Goal: Task Accomplishment & Management: Complete application form

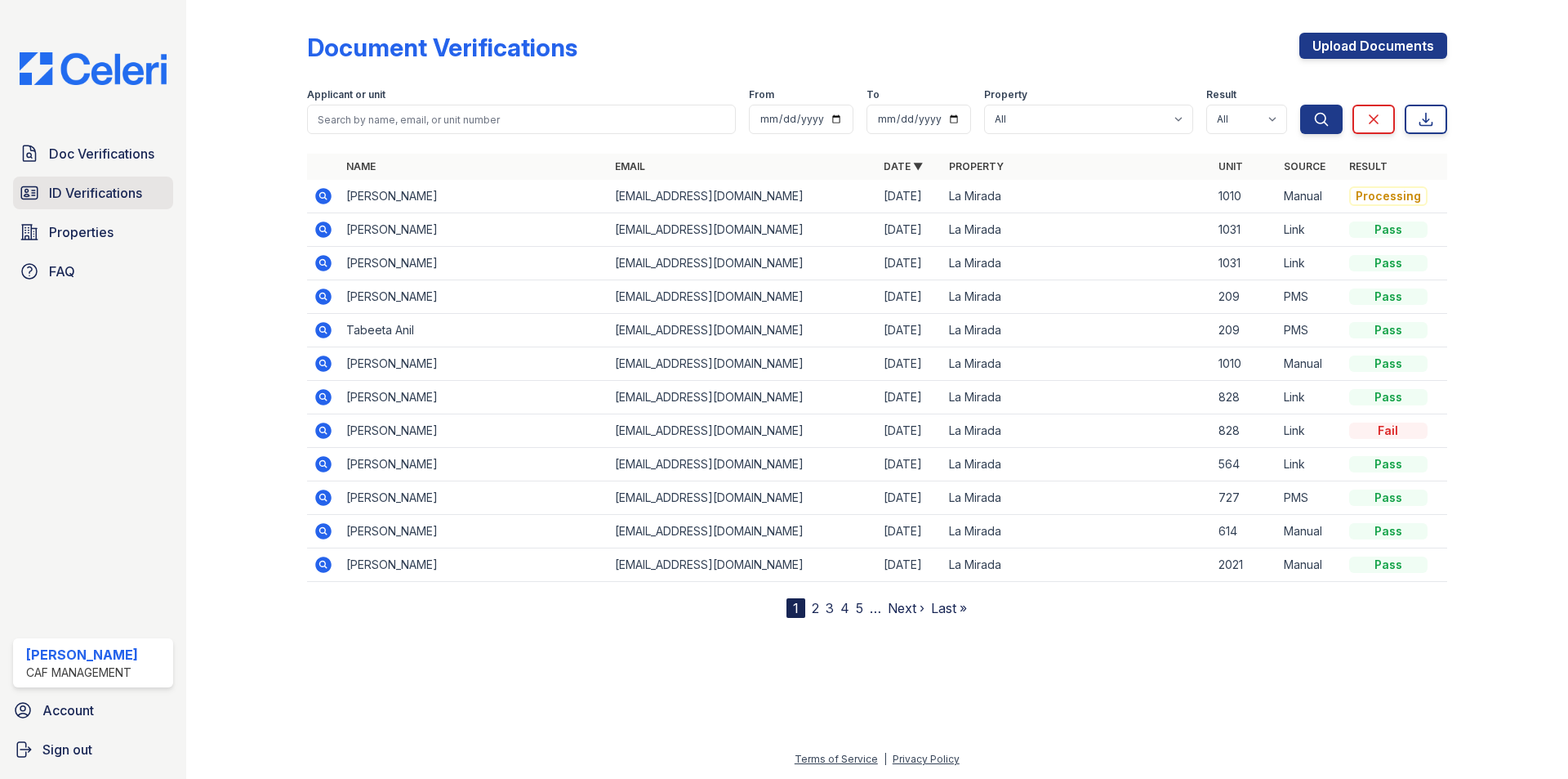
click at [64, 192] on span "ID Verifications" at bounding box center [95, 193] width 94 height 20
click at [1417, 37] on link "Upload Documents" at bounding box center [1374, 45] width 148 height 26
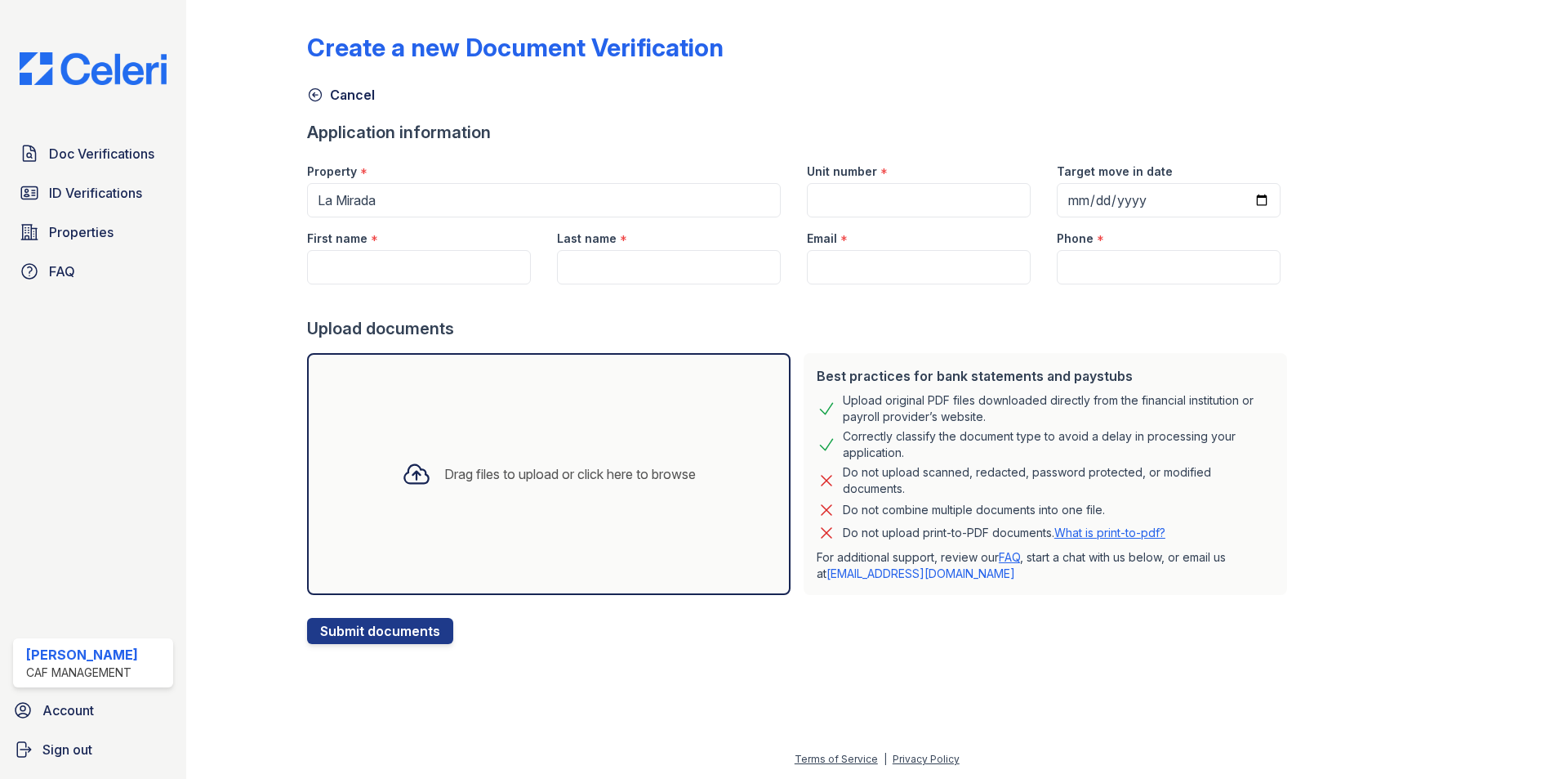
click at [685, 482] on div "Drag files to upload or click here to browse" at bounding box center [570, 474] width 251 height 20
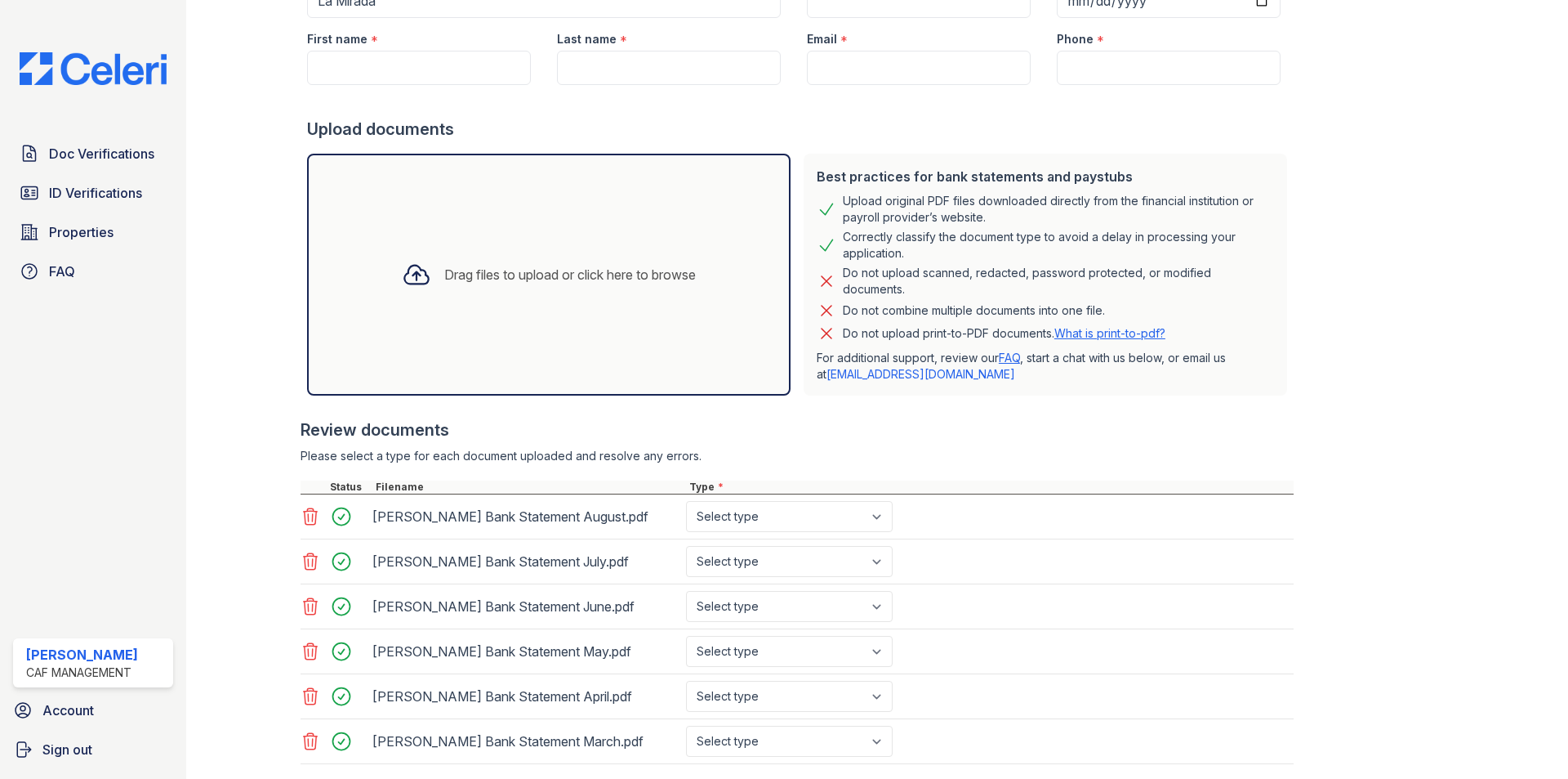
scroll to position [245, 0]
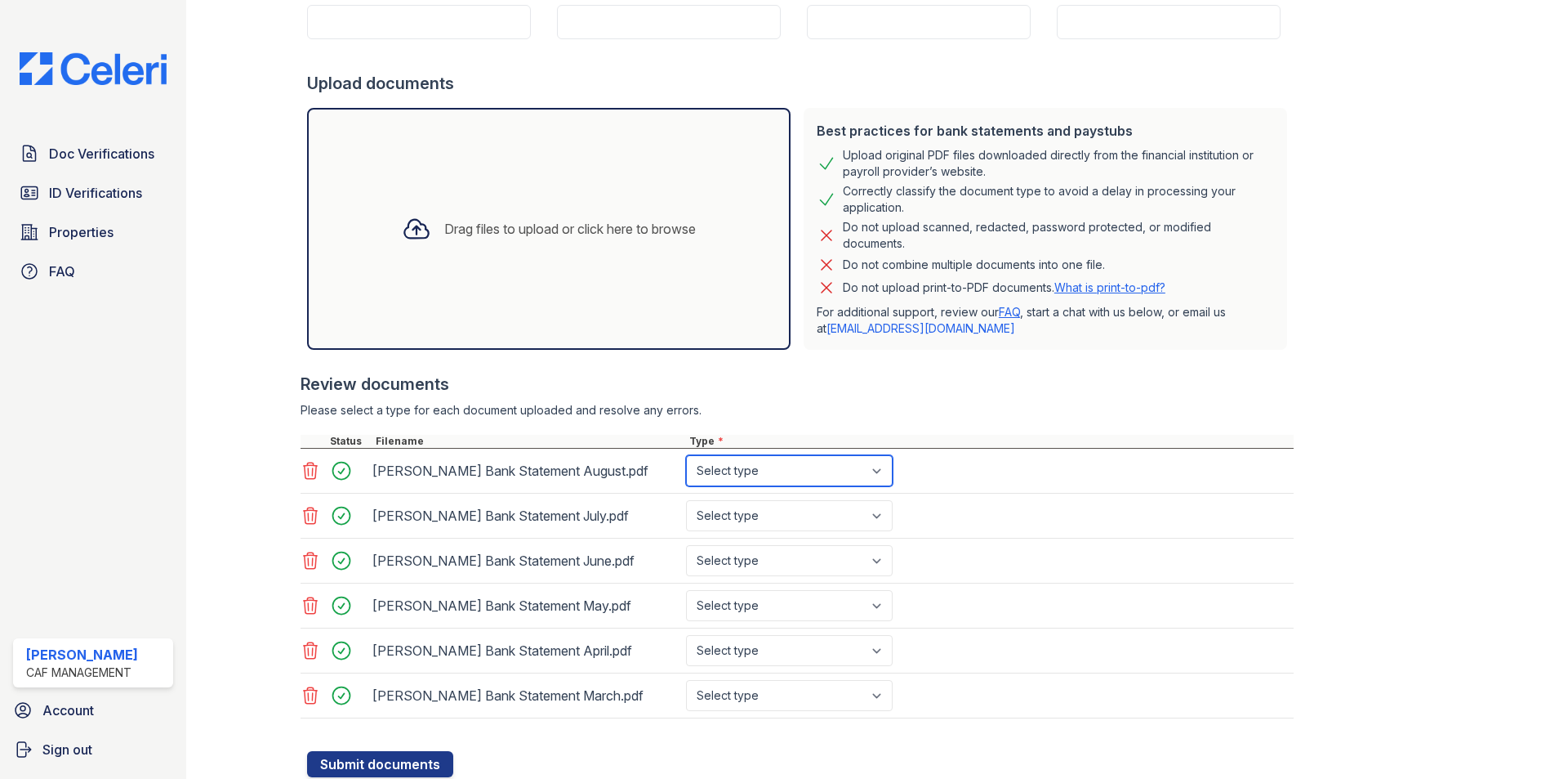
click at [829, 463] on select "Select type Paystub Bank Statement Offer Letter Tax Documents Benefit Award Let…" at bounding box center [789, 471] width 207 height 31
select select "bank_statement"
click at [686, 455] on select "Select type Paystub Bank Statement Offer Letter Tax Documents Benefit Award Let…" at bounding box center [789, 471] width 207 height 31
click at [777, 509] on select "Select type Paystub Bank Statement Offer Letter Tax Documents Benefit Award Let…" at bounding box center [789, 515] width 207 height 31
select select "bank_statement"
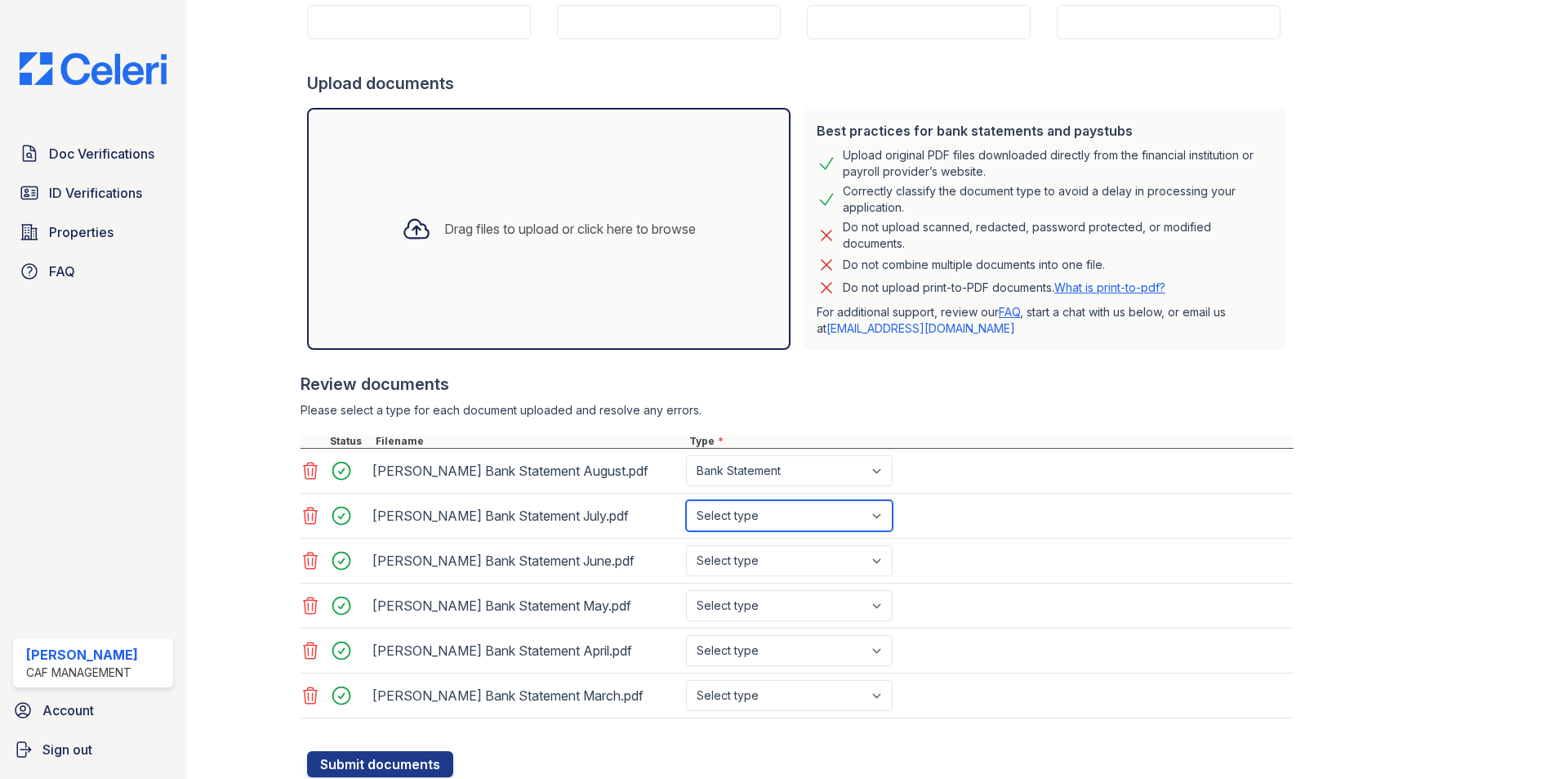
click at [686, 500] on select "Select type Paystub Bank Statement Offer Letter Tax Documents Benefit Award Let…" at bounding box center [789, 515] width 207 height 31
click at [767, 561] on select "Select type Paystub Bank Statement Offer Letter Tax Documents Benefit Award Let…" at bounding box center [789, 561] width 207 height 31
select select "bank_statement"
click at [686, 545] on select "Select type Paystub Bank Statement Offer Letter Tax Documents Benefit Award Let…" at bounding box center [789, 561] width 207 height 31
click at [760, 612] on select "Select type Paystub Bank Statement Offer Letter Tax Documents Benefit Award Let…" at bounding box center [789, 605] width 207 height 31
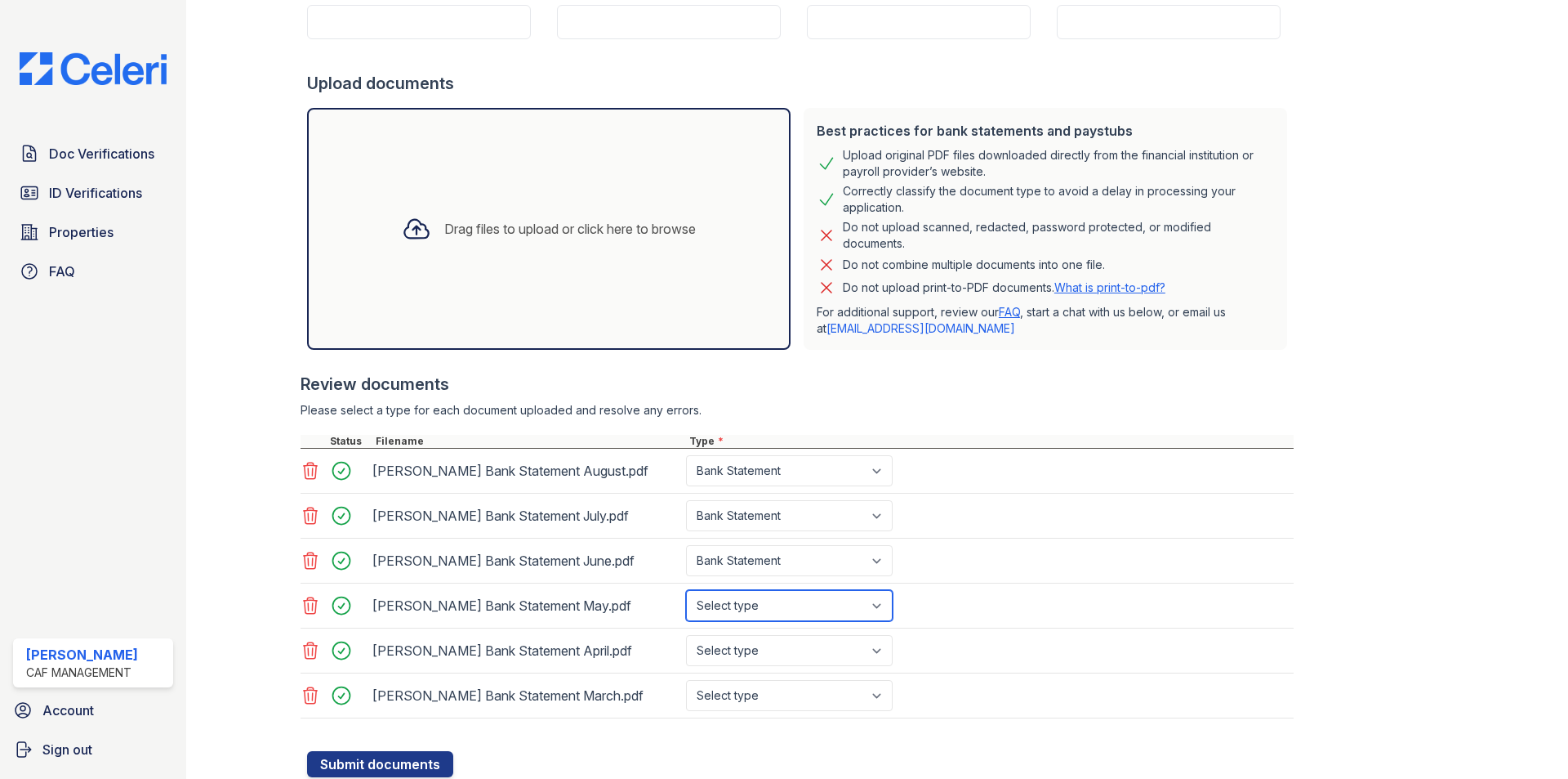
select select "bank_statement"
click at [686, 590] on select "Select type Paystub Bank Statement Offer Letter Tax Documents Benefit Award Let…" at bounding box center [789, 605] width 207 height 31
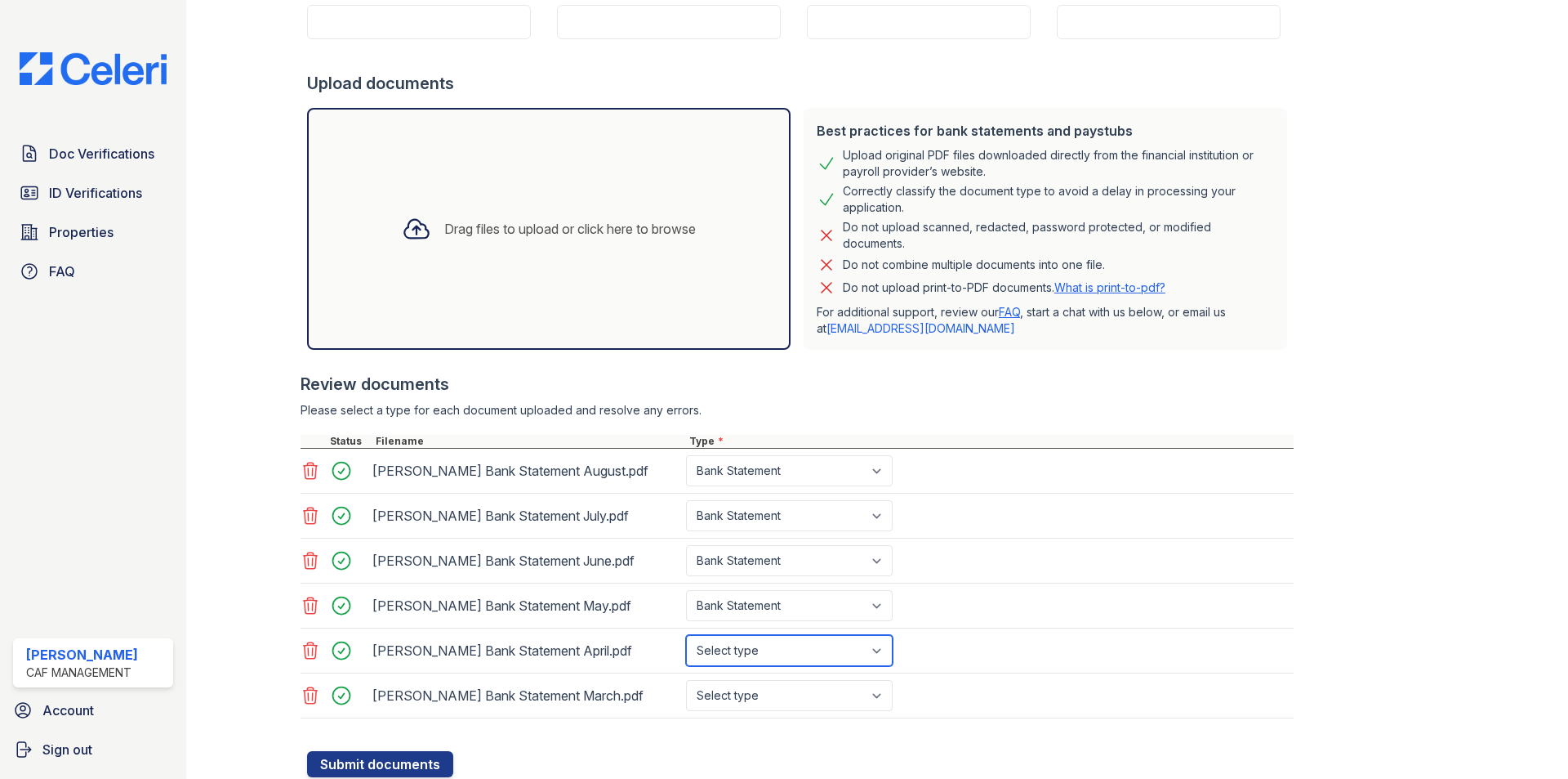
click at [795, 652] on select "Select type Paystub Bank Statement Offer Letter Tax Documents Benefit Award Let…" at bounding box center [789, 650] width 207 height 31
select select "bank_statement"
click at [686, 635] on select "Select type Paystub Bank Statement Offer Letter Tax Documents Benefit Award Let…" at bounding box center [789, 650] width 207 height 31
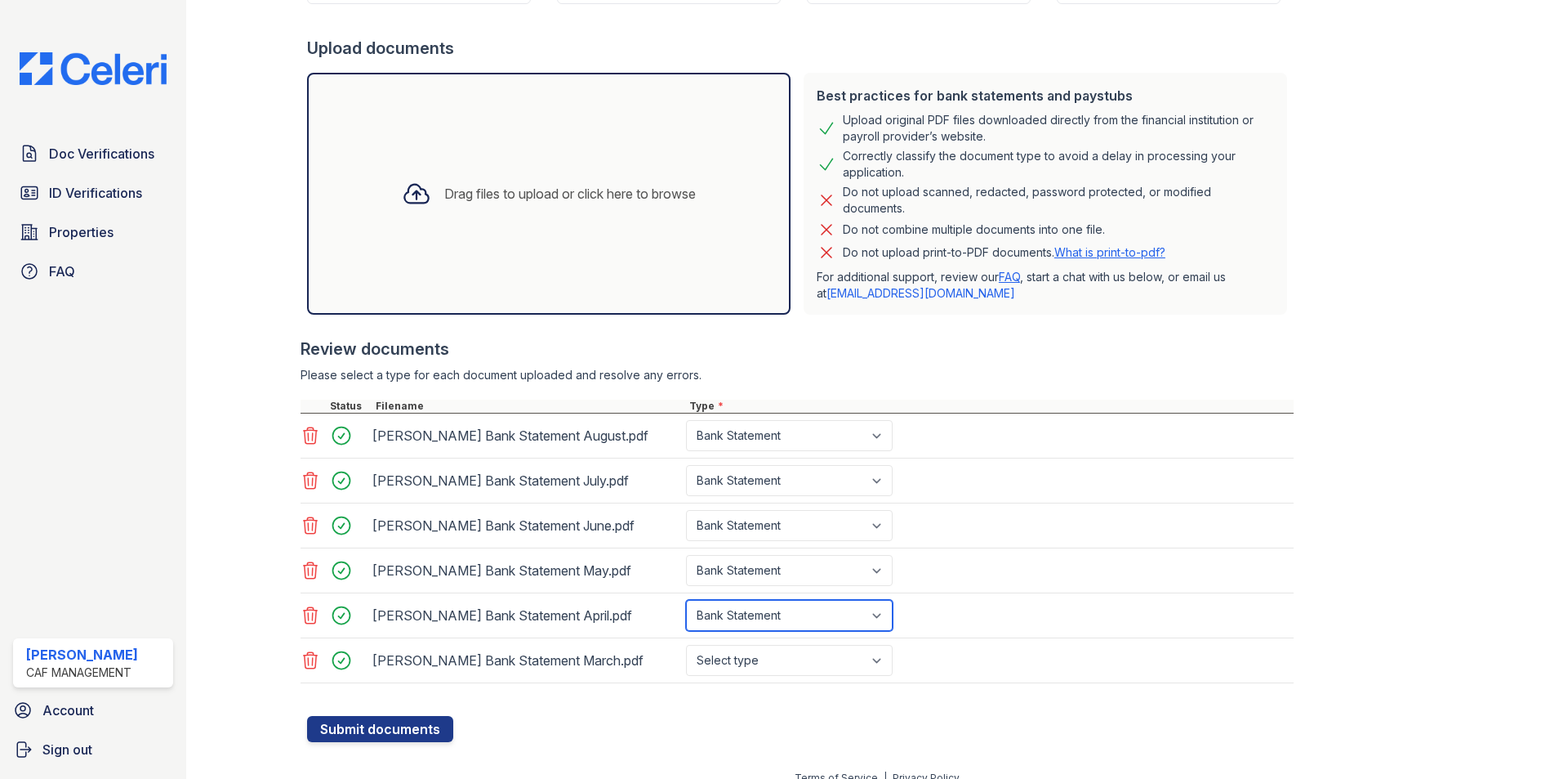
scroll to position [299, 0]
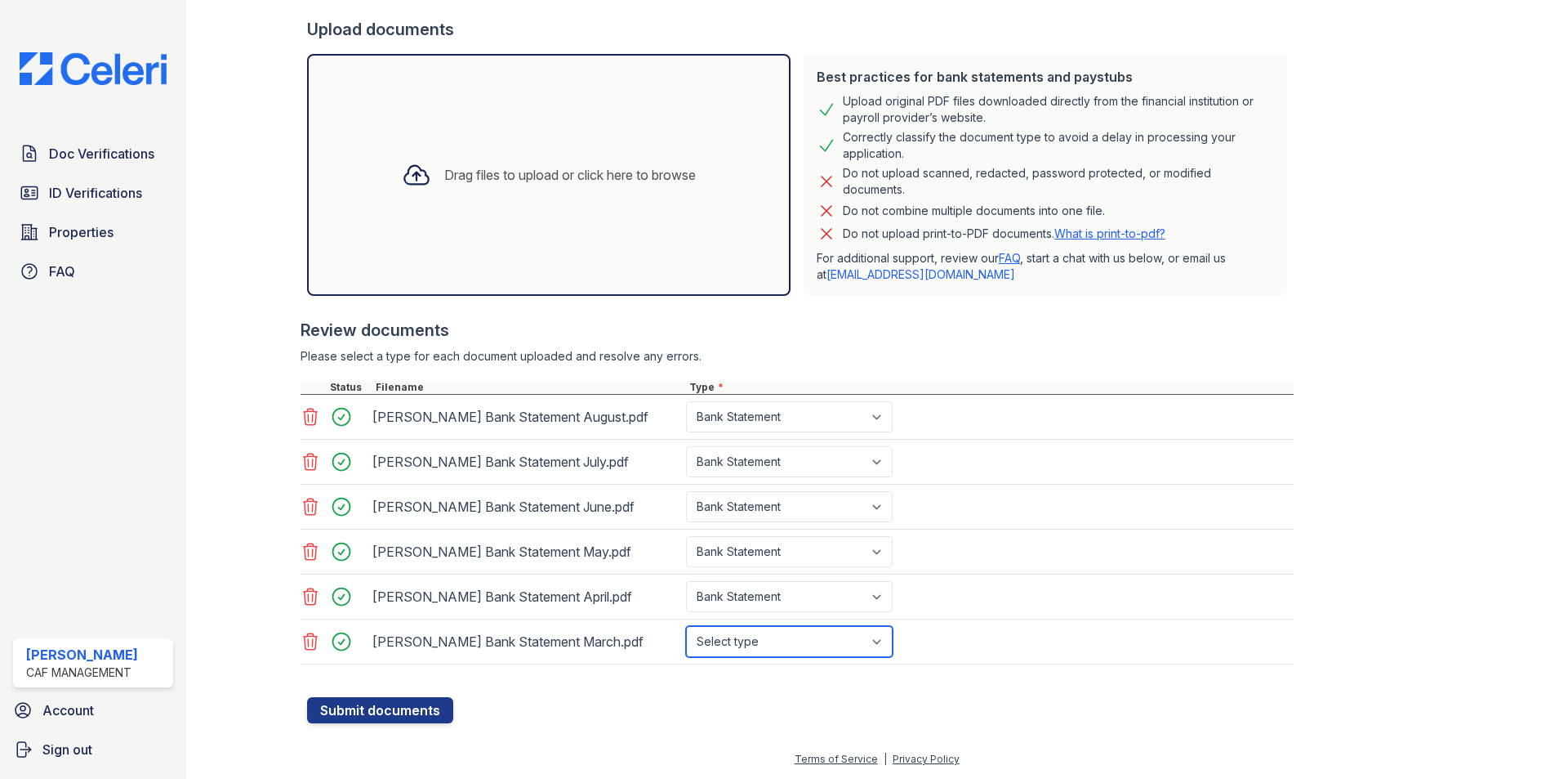
click at [807, 635] on select "Select type Paystub Bank Statement Offer Letter Tax Documents Benefit Award Let…" at bounding box center [789, 641] width 207 height 31
select select "bank_statement"
click at [686, 626] on select "Select type Paystub Bank Statement Offer Letter Tax Documents Benefit Award Let…" at bounding box center [789, 641] width 207 height 31
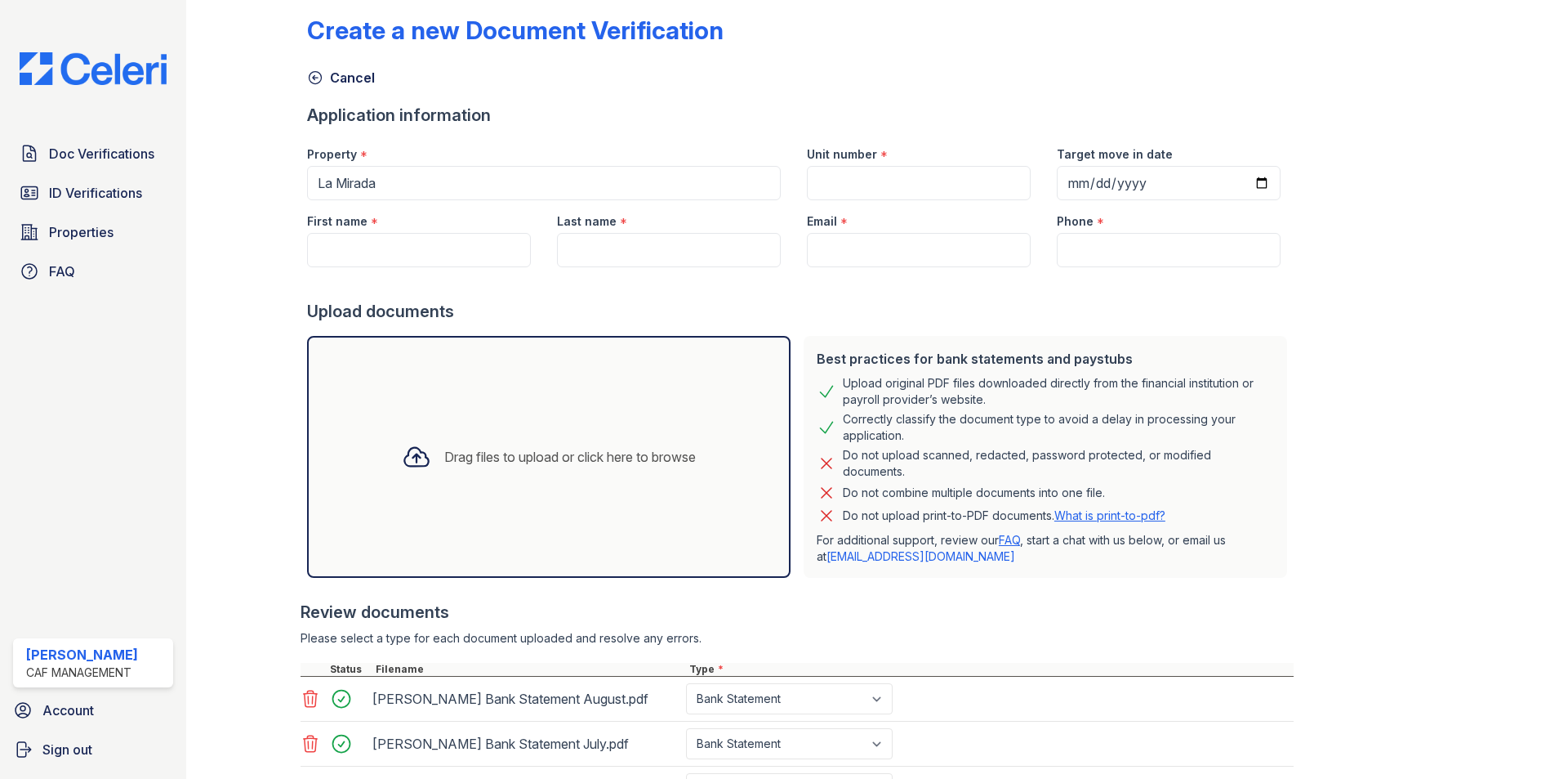
scroll to position [0, 0]
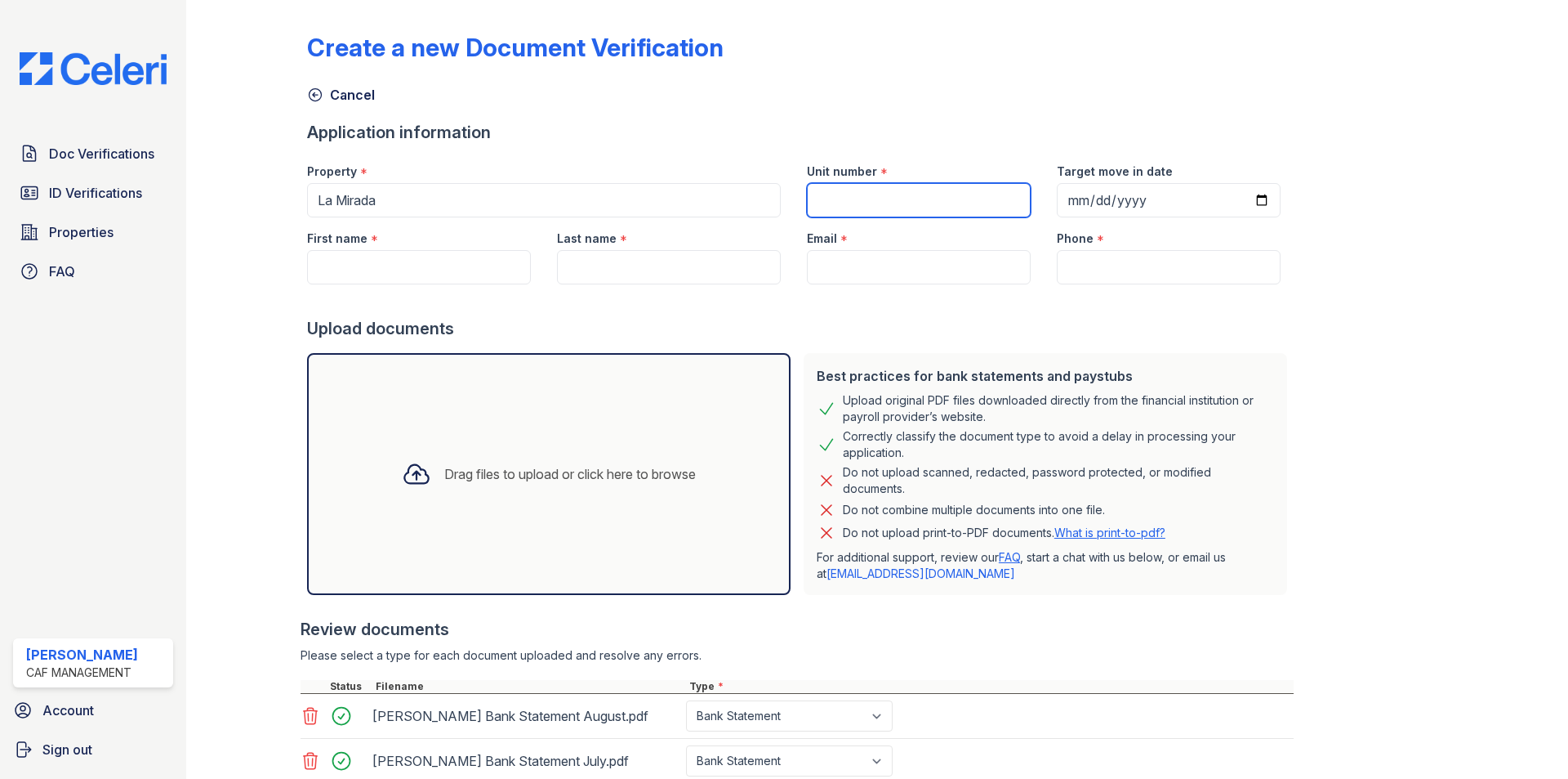
click at [868, 188] on input "Unit number" at bounding box center [919, 200] width 224 height 35
type input "6"
click at [966, 260] on input "Email" at bounding box center [919, 267] width 224 height 35
paste input "[EMAIL_ADDRESS][DOMAIN_NAME]"
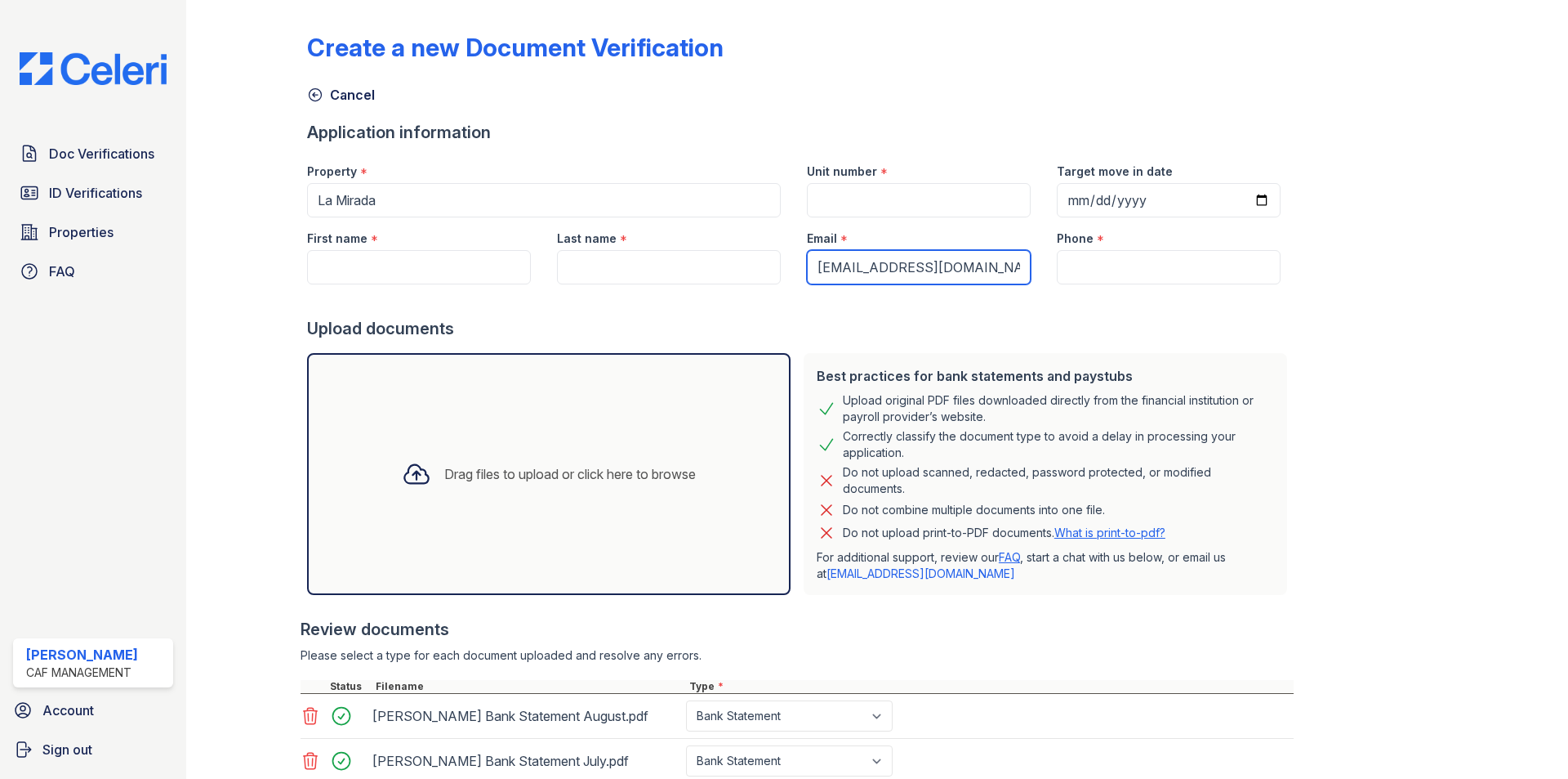
type input "[EMAIL_ADDRESS][DOMAIN_NAME]"
click at [964, 180] on div "Unit number *" at bounding box center [919, 167] width 224 height 33
click at [954, 208] on input "Unit number" at bounding box center [919, 200] width 224 height 35
type input "562"
click at [1189, 250] on input "Phone" at bounding box center [1168, 267] width 224 height 35
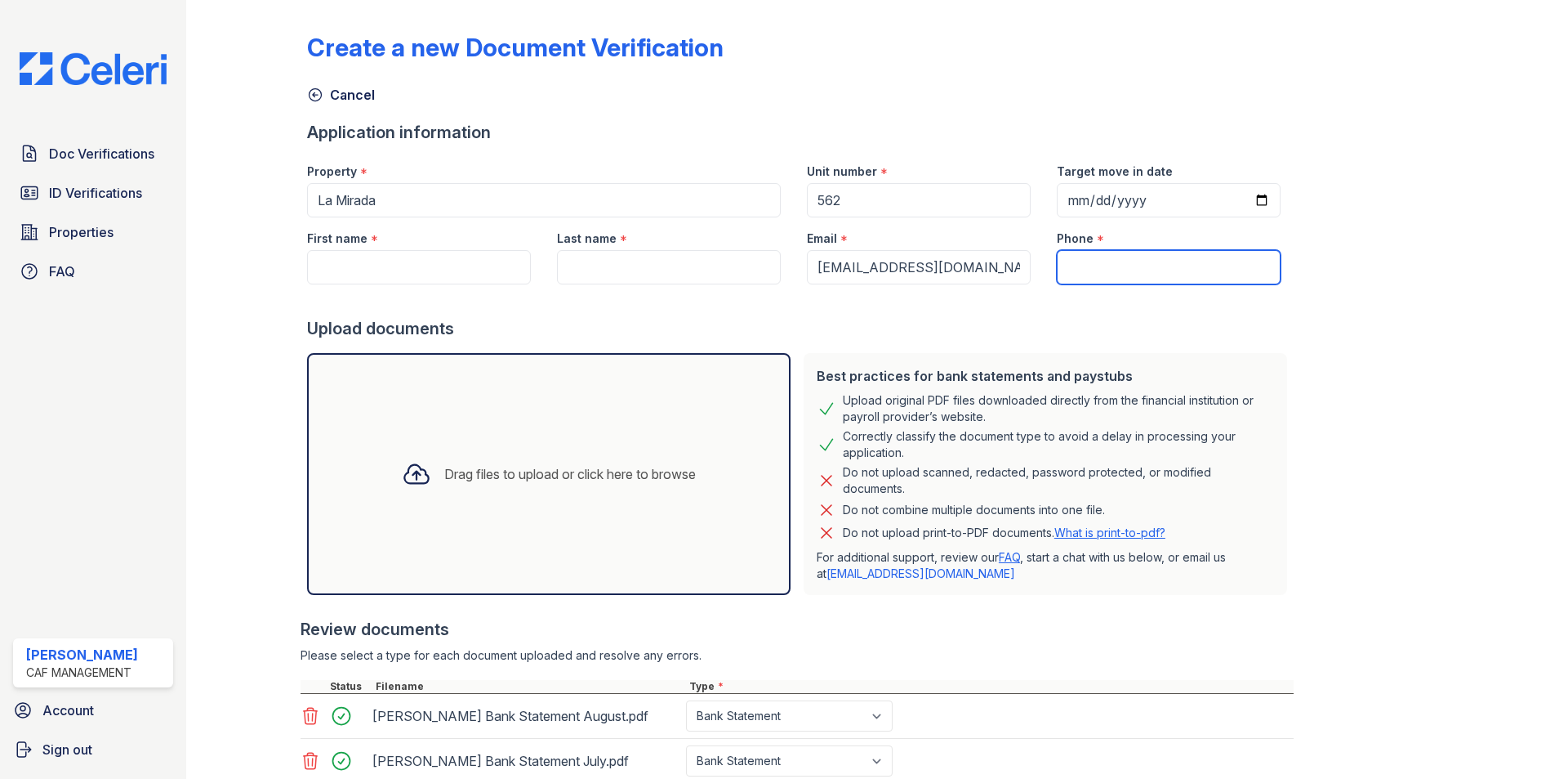
paste input "(469) 353-9915"
type input "(469) 353-9915"
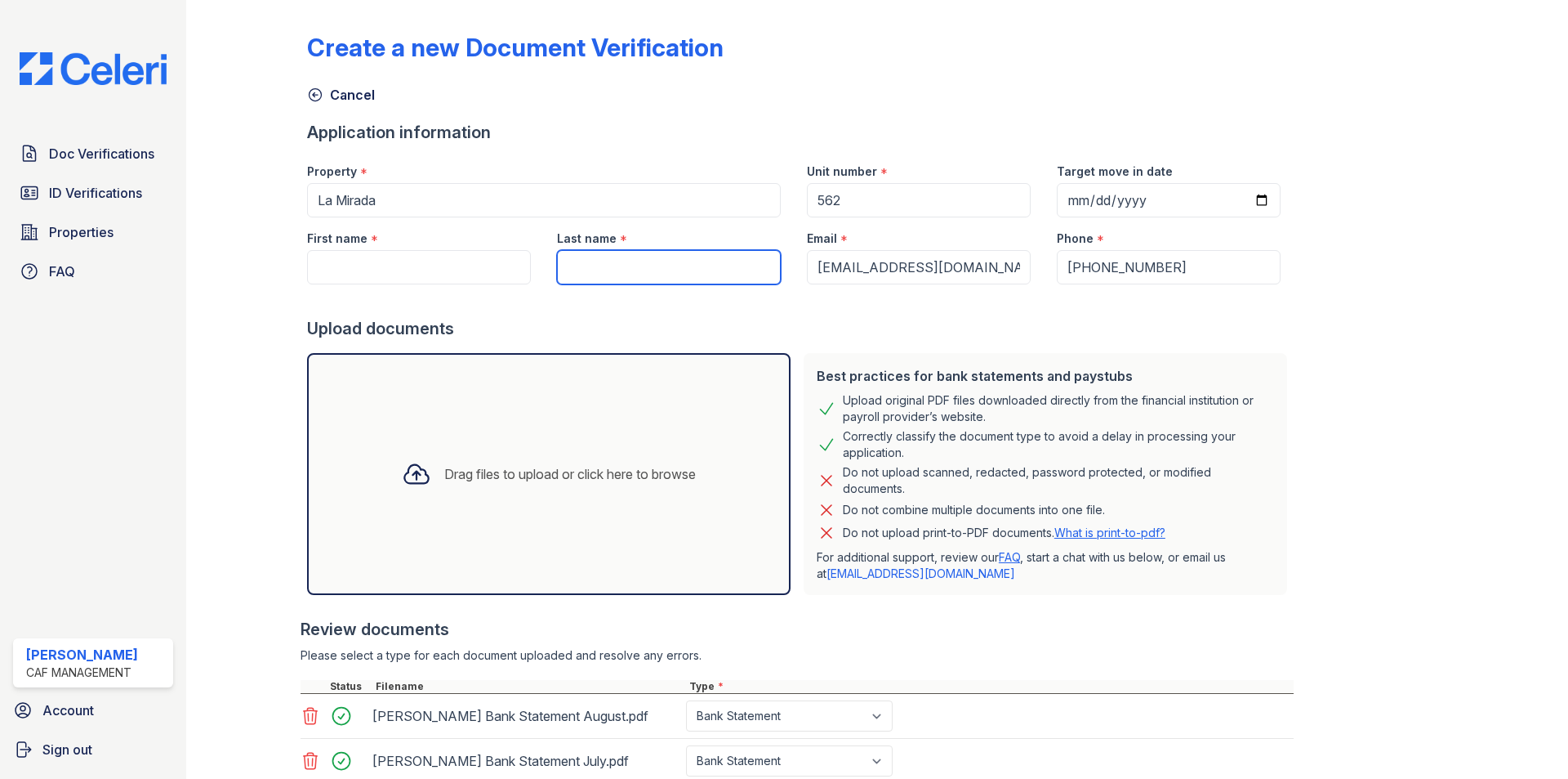
click at [686, 281] on input "Last name" at bounding box center [668, 267] width 224 height 35
paste input "Arguello De Torres"
type input "Arguello De Torres"
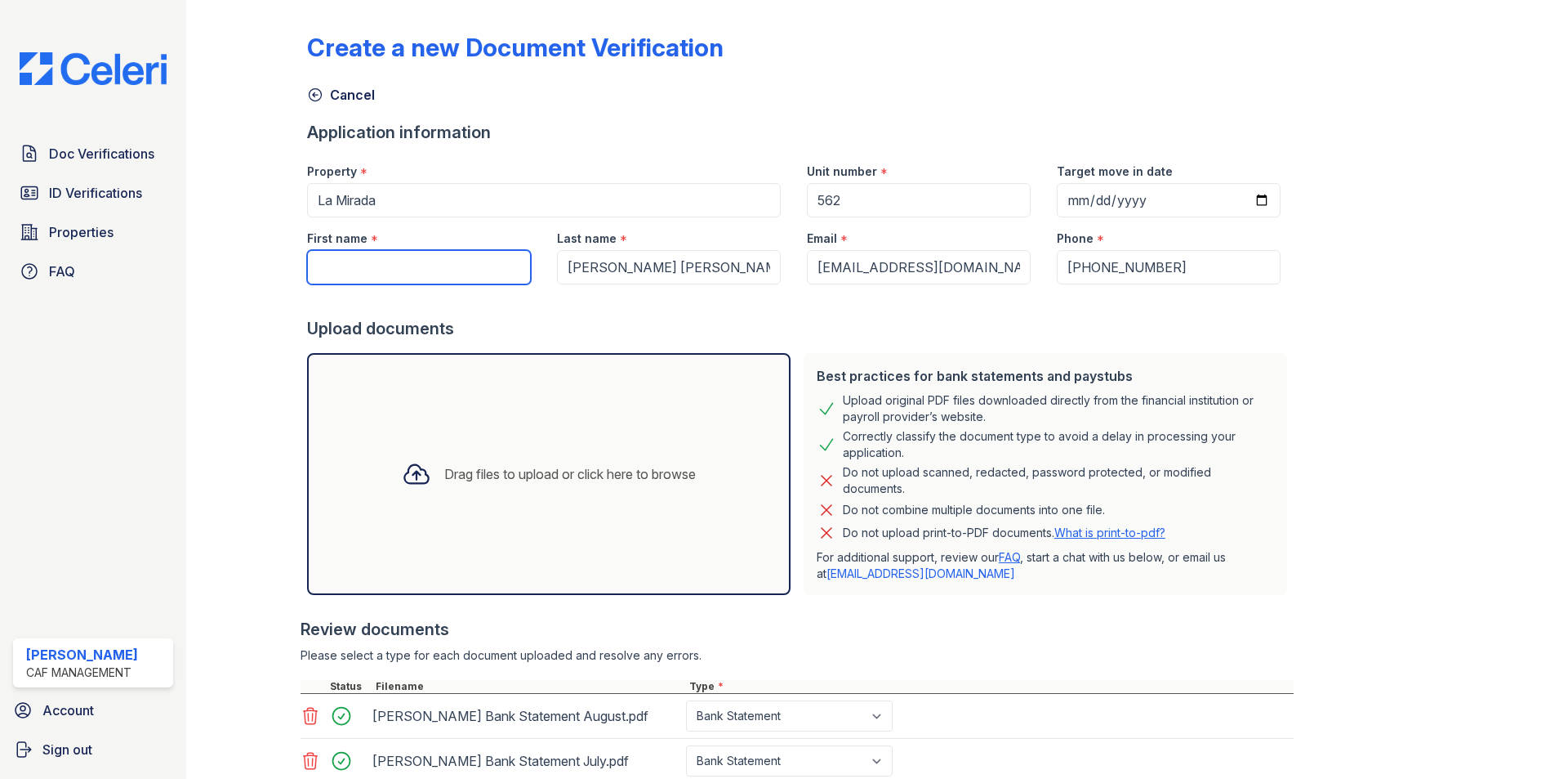
click at [456, 264] on input "First name" at bounding box center [419, 267] width 224 height 35
type input "Graciela"
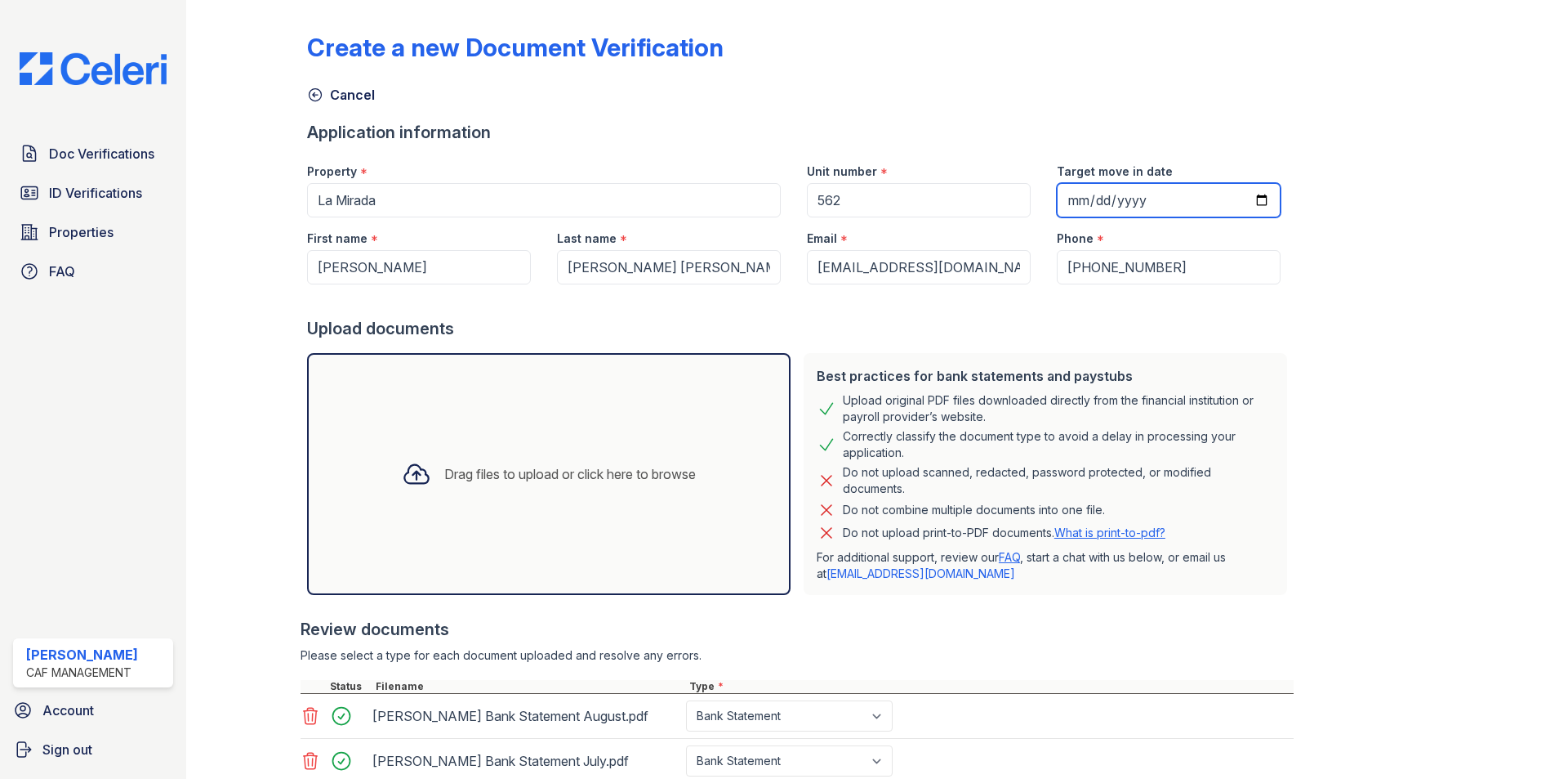
click at [1057, 211] on input "Target move in date" at bounding box center [1168, 200] width 224 height 35
type input "0008-08-25"
type input "2026-08-25"
type input "[DATE]"
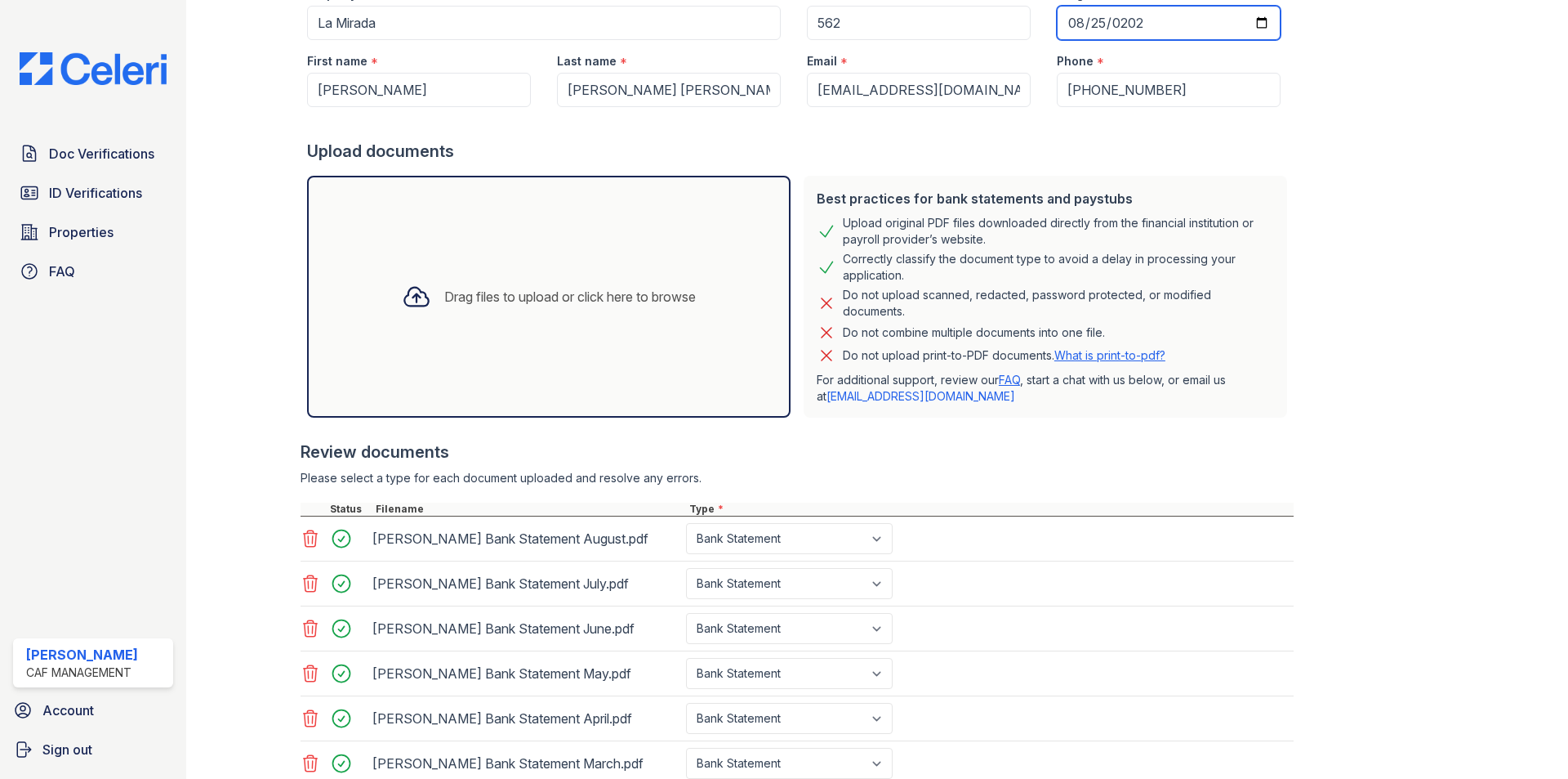
scroll to position [299, 0]
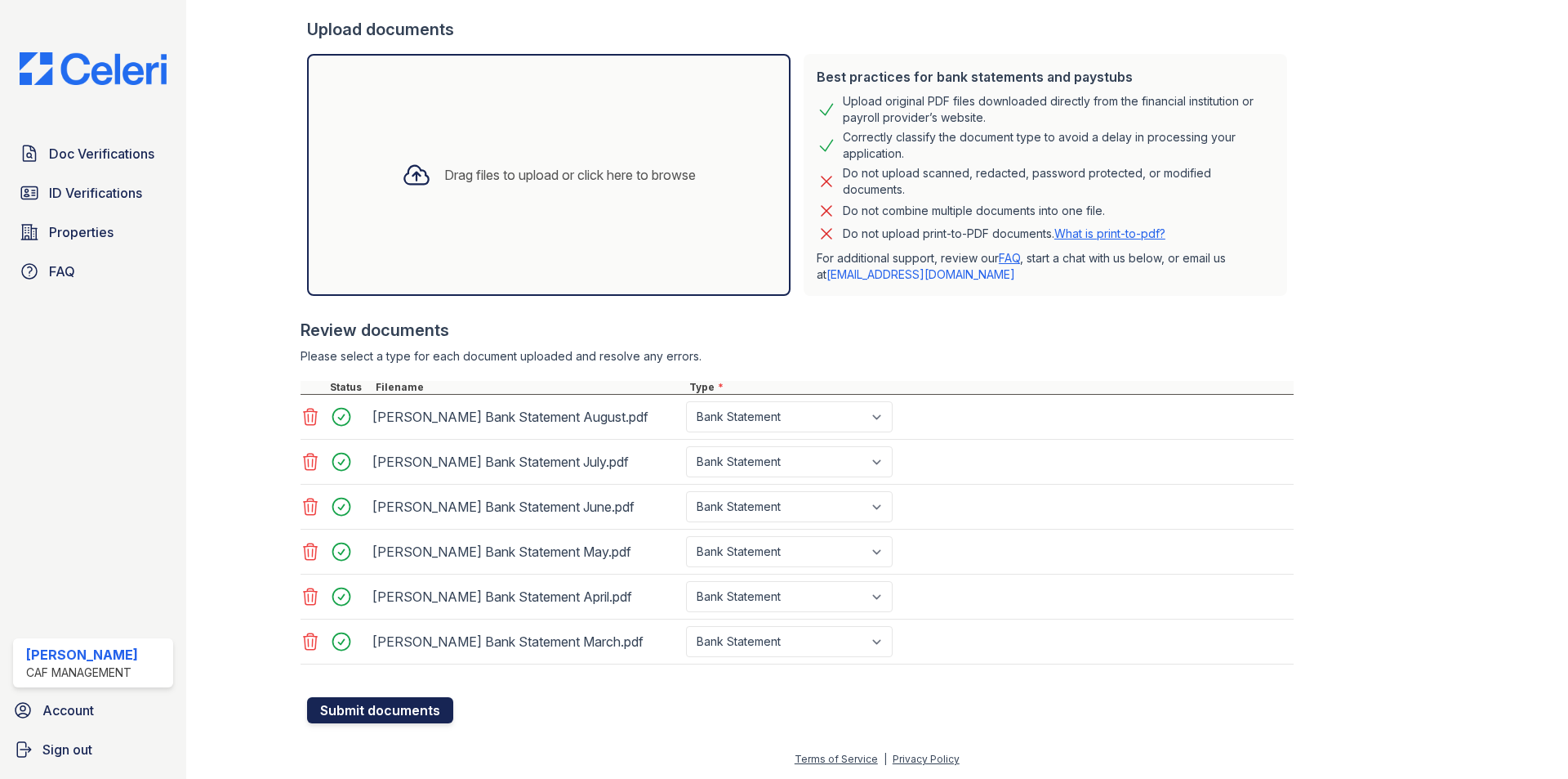
click at [330, 701] on button "Submit documents" at bounding box center [380, 709] width 146 height 26
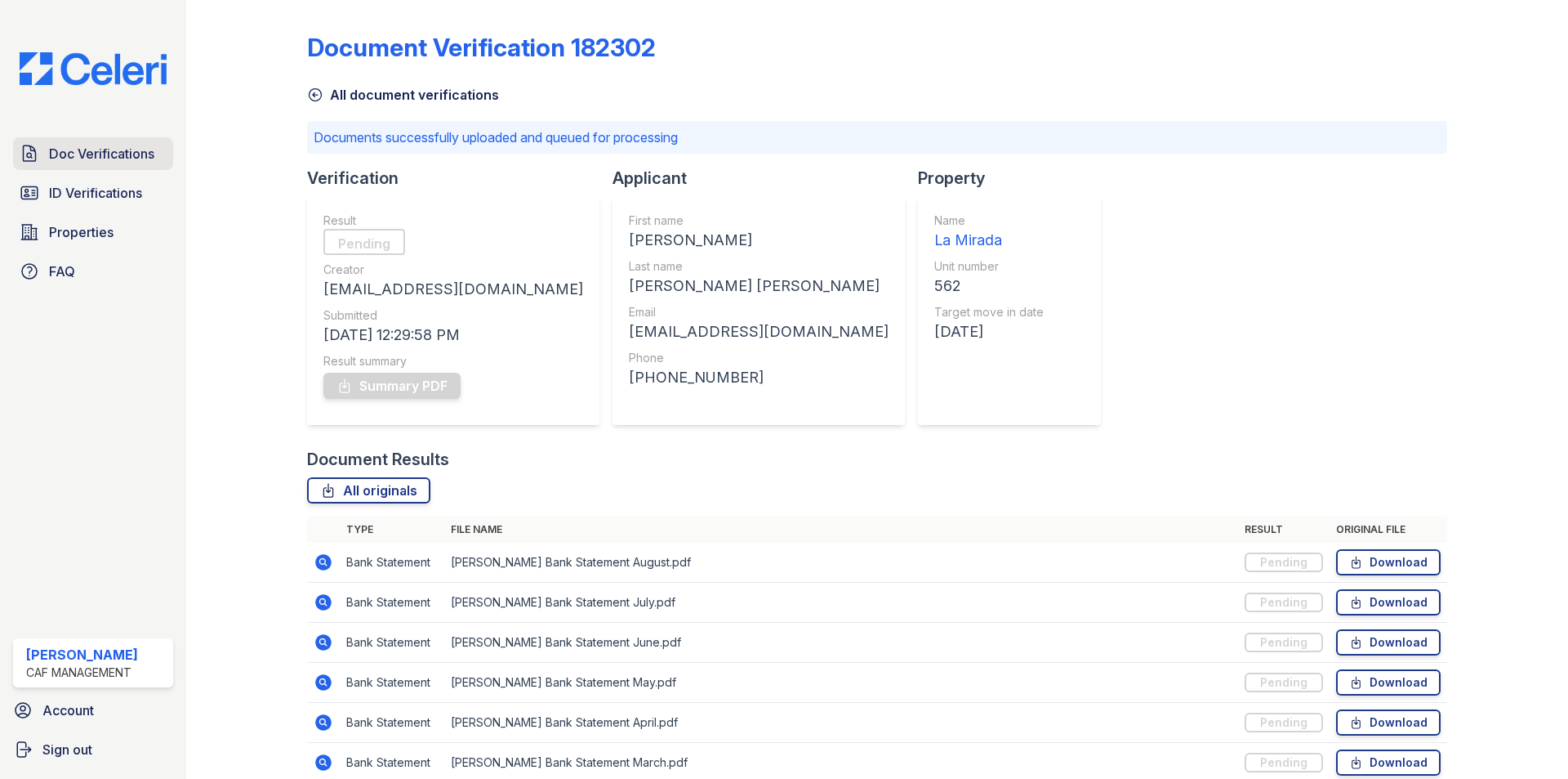
click at [126, 161] on span "Doc Verifications" at bounding box center [102, 153] width 105 height 20
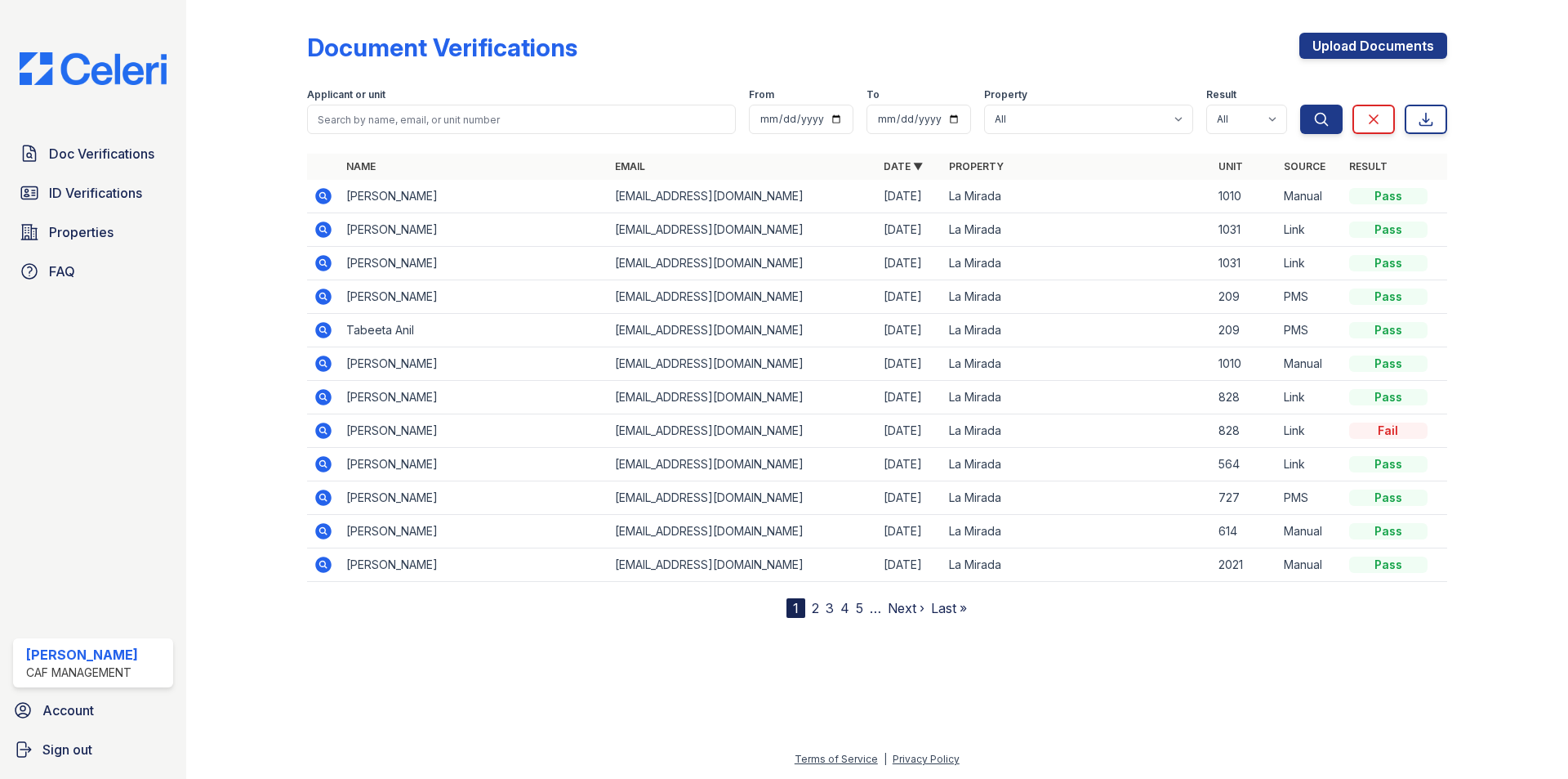
click at [320, 194] on icon at bounding box center [323, 196] width 20 height 20
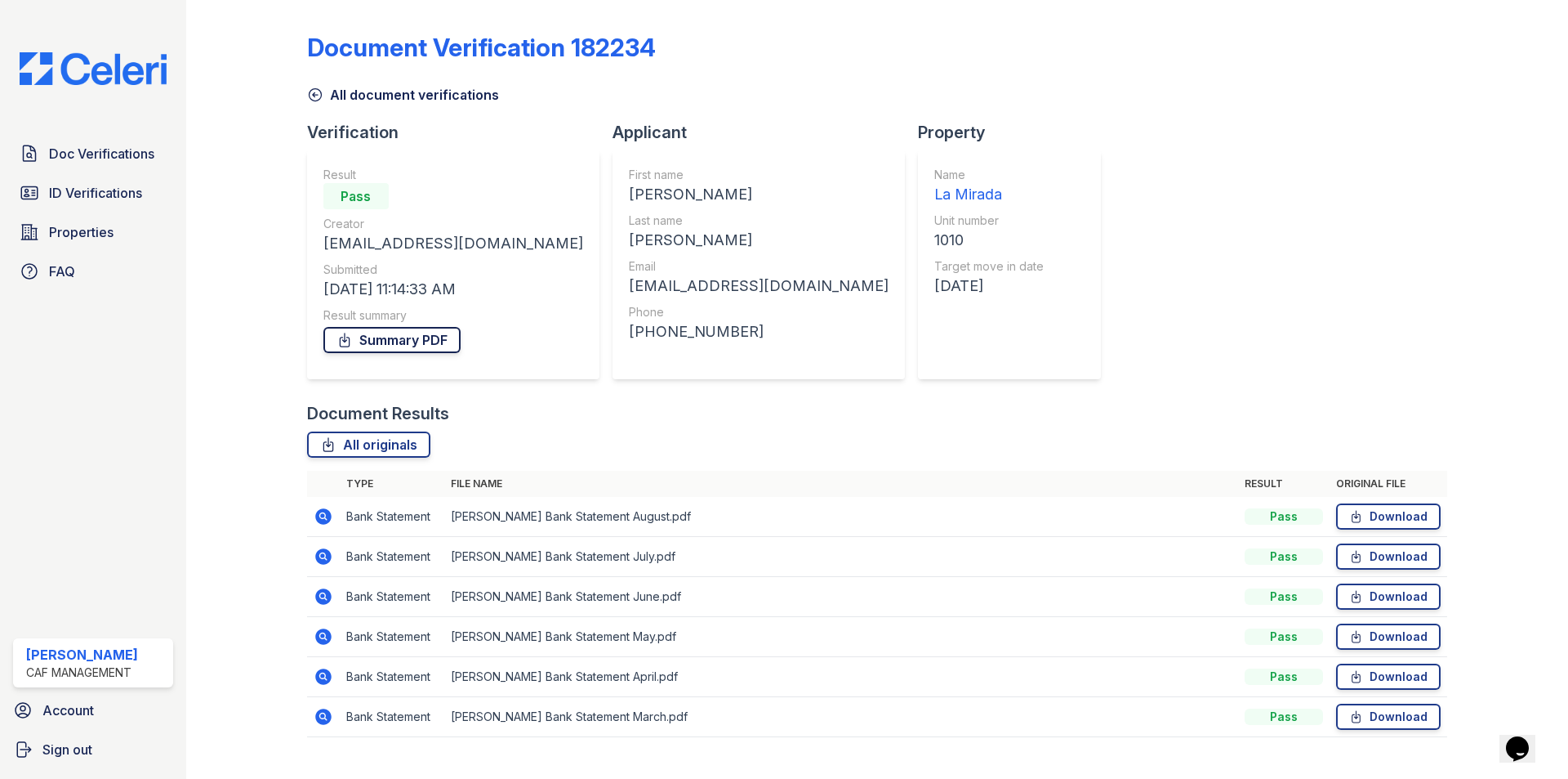
click at [384, 340] on link "Summary PDF" at bounding box center [392, 340] width 137 height 26
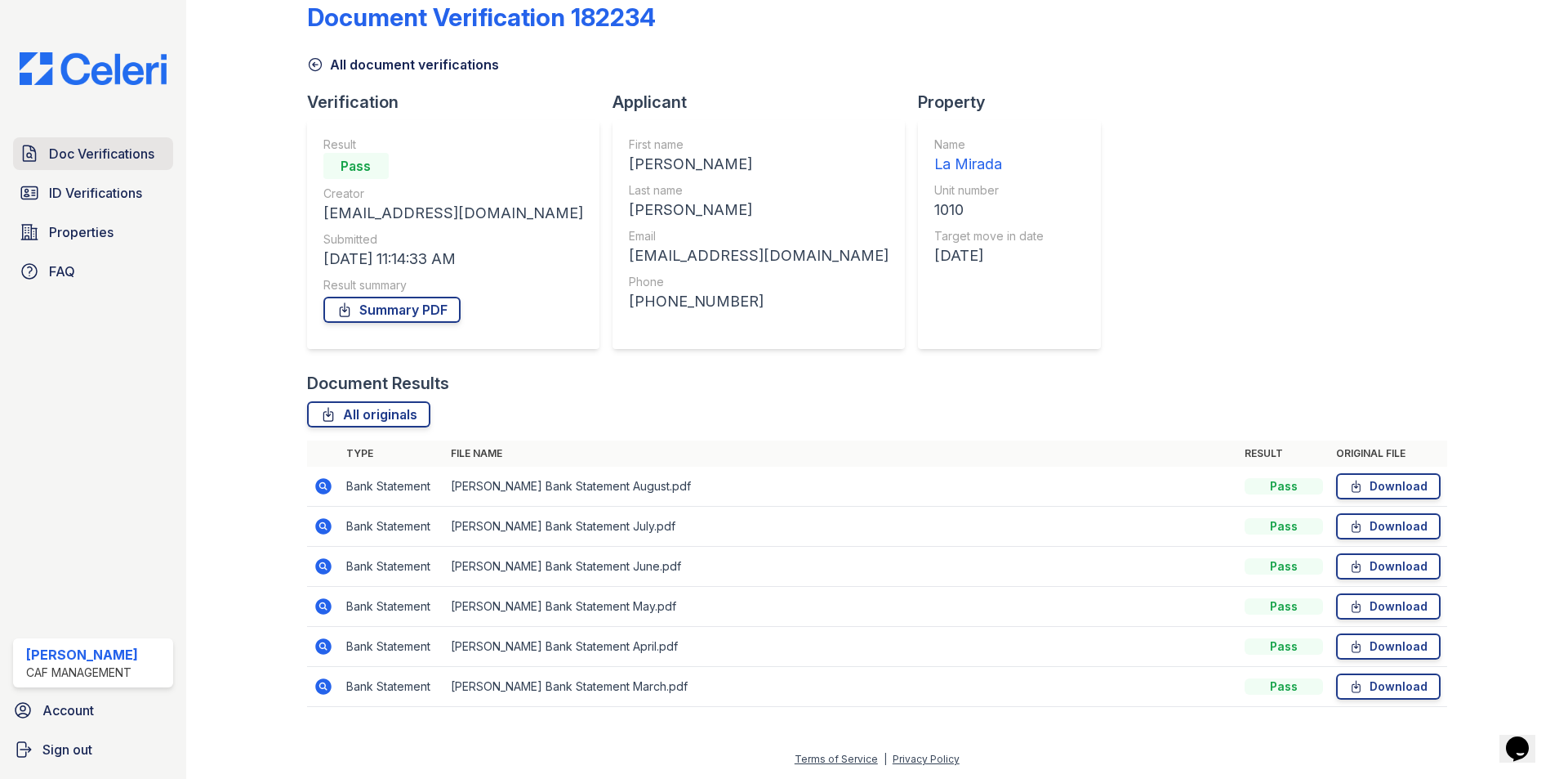
click at [123, 154] on span "Doc Verifications" at bounding box center [102, 153] width 105 height 20
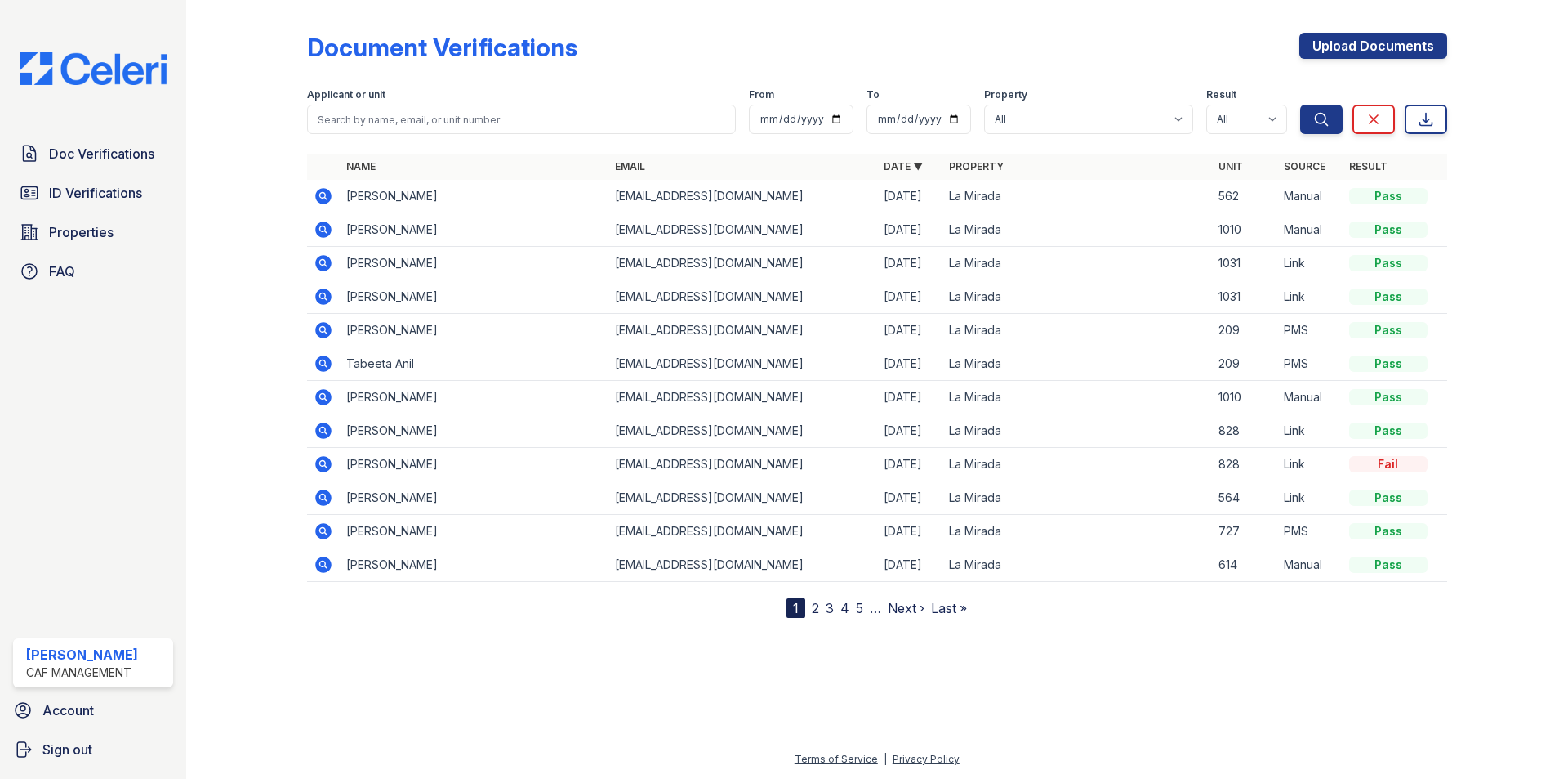
drag, startPoint x: 1392, startPoint y: 51, endPoint x: 1395, endPoint y: 60, distance: 9.5
click at [1394, 53] on link "Upload Documents" at bounding box center [1374, 45] width 148 height 26
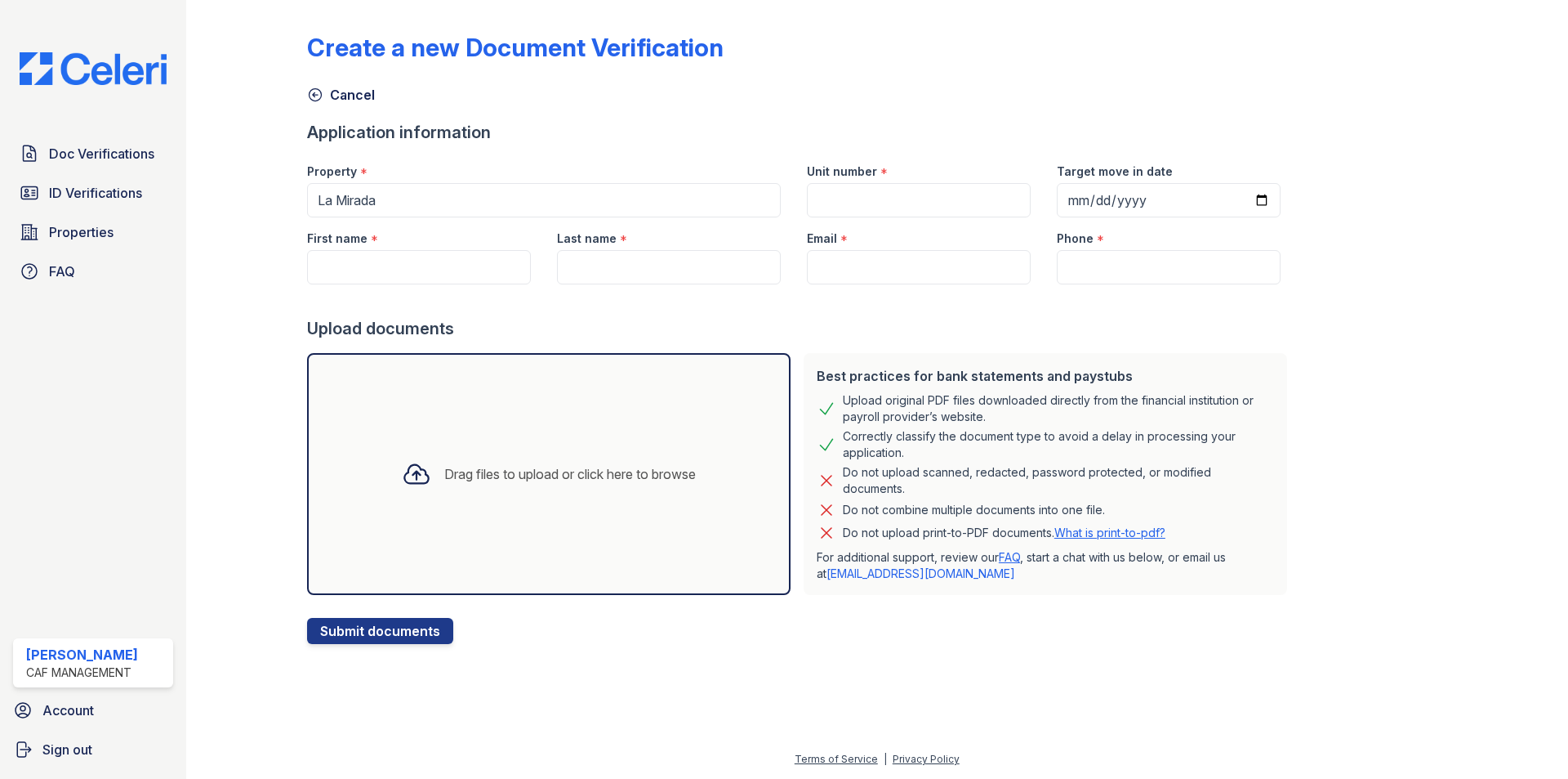
click at [626, 452] on div "Drag files to upload or click here to browse" at bounding box center [548, 474] width 320 height 55
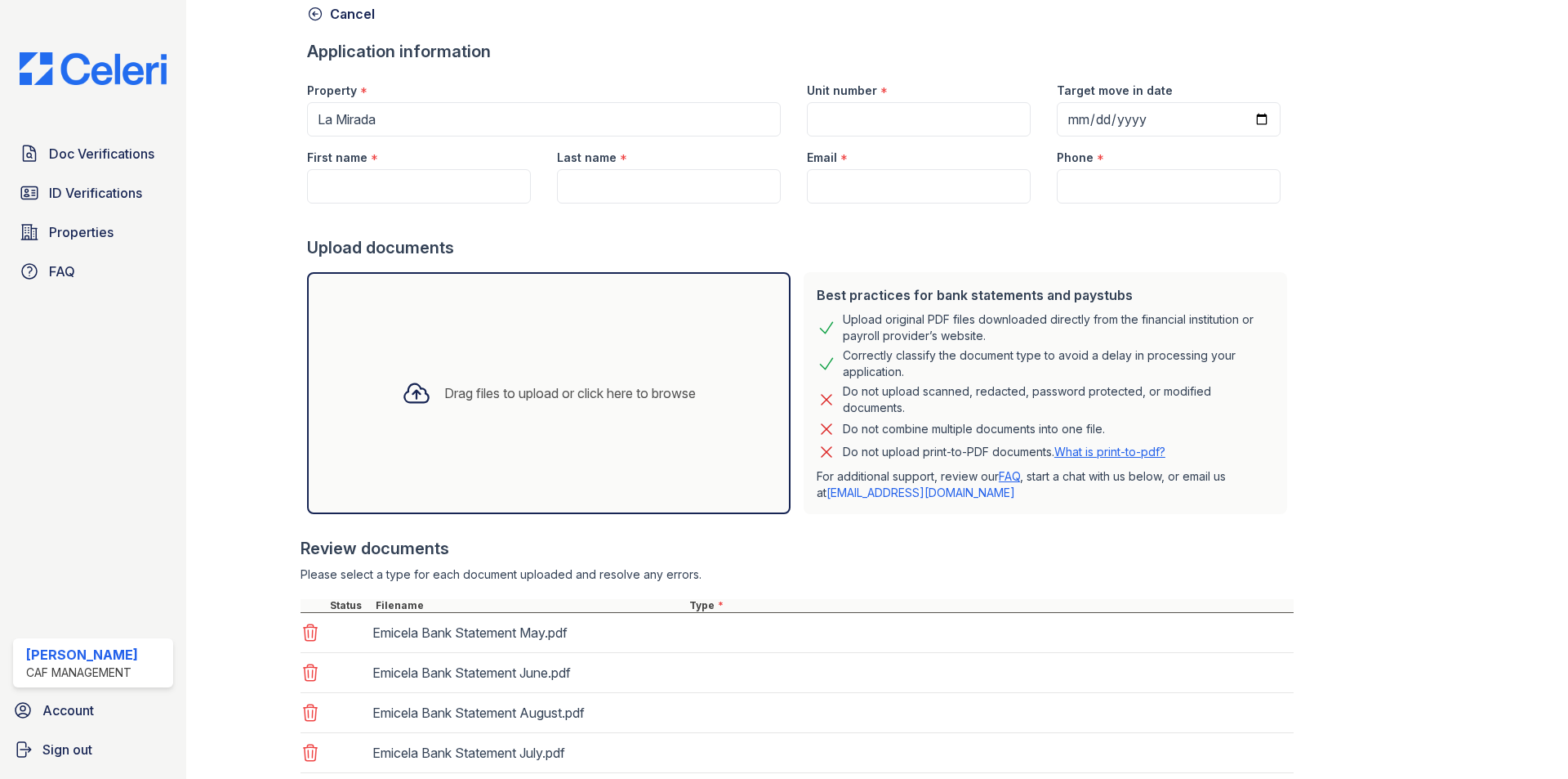
scroll to position [230, 0]
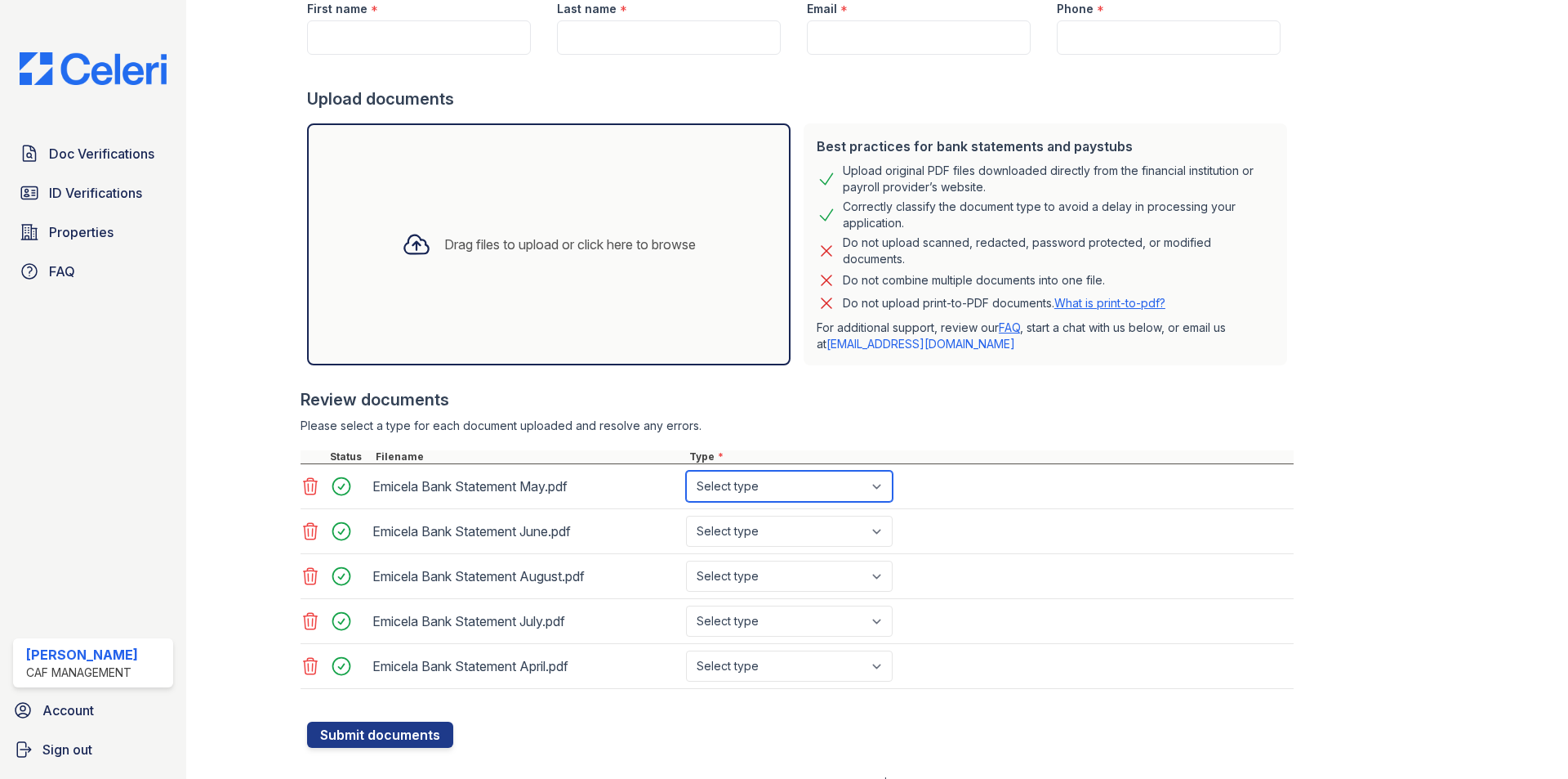
click at [730, 494] on select "Select type Paystub Bank Statement Offer Letter Tax Documents Benefit Award Let…" at bounding box center [789, 486] width 207 height 31
select select "bank_statement"
click at [686, 471] on select "Select type Paystub Bank Statement Offer Letter Tax Documents Benefit Award Let…" at bounding box center [789, 486] width 207 height 31
click at [729, 559] on div "Emicela Bank Statement August.pdf Select type Paystub Bank Statement Offer Lett…" at bounding box center [796, 577] width 993 height 45
click at [739, 545] on select "Select type Paystub Bank Statement Offer Letter Tax Documents Benefit Award Let…" at bounding box center [789, 531] width 207 height 31
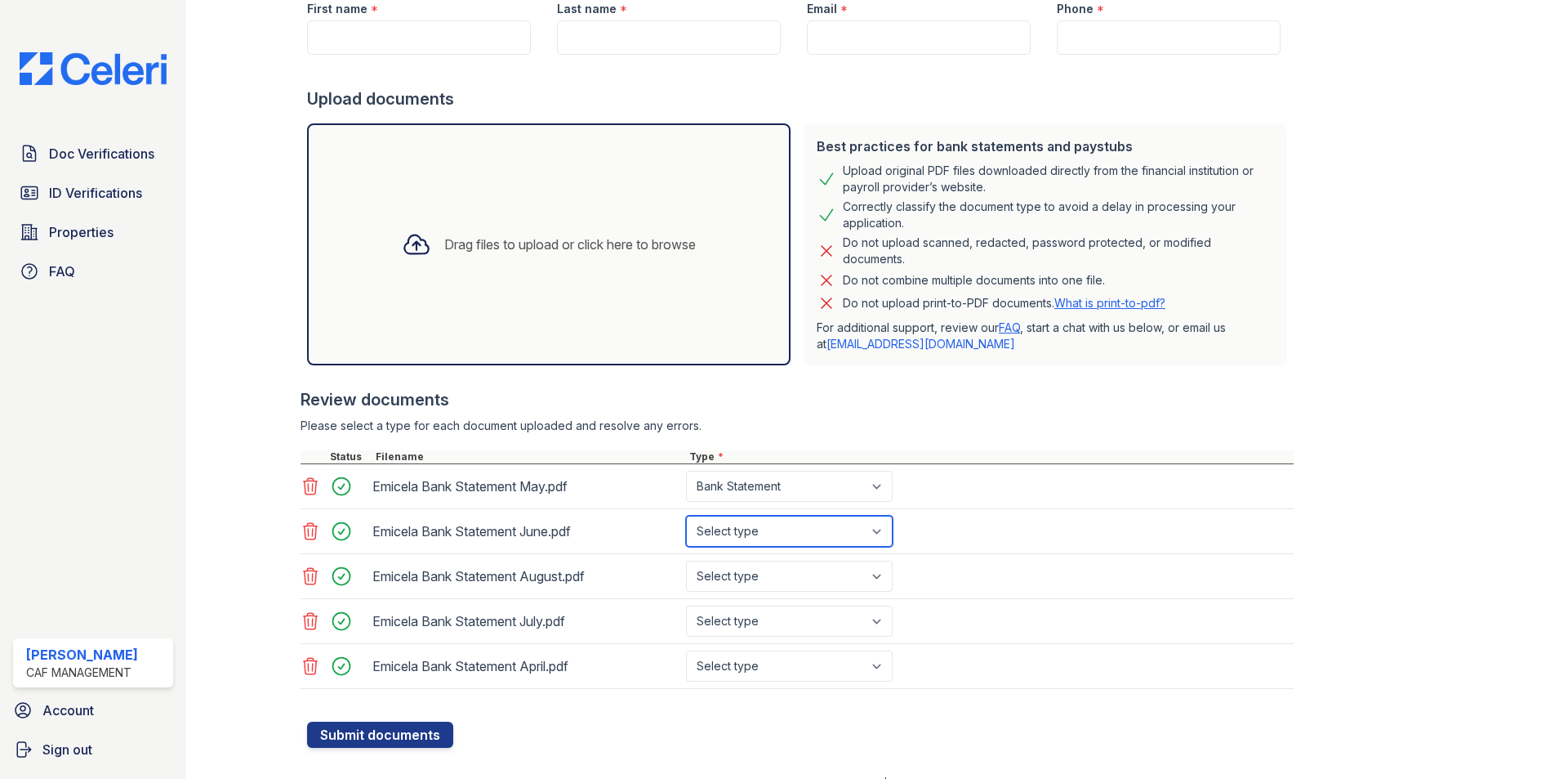
select select "bank_statement"
click at [686, 516] on select "Select type Paystub Bank Statement Offer Letter Tax Documents Benefit Award Let…" at bounding box center [789, 531] width 207 height 31
click at [746, 579] on select "Select type Paystub Bank Statement Offer Letter Tax Documents Benefit Award Let…" at bounding box center [789, 576] width 207 height 31
select select "bank_statement"
click at [686, 561] on select "Select type Paystub Bank Statement Offer Letter Tax Documents Benefit Award Let…" at bounding box center [789, 576] width 207 height 31
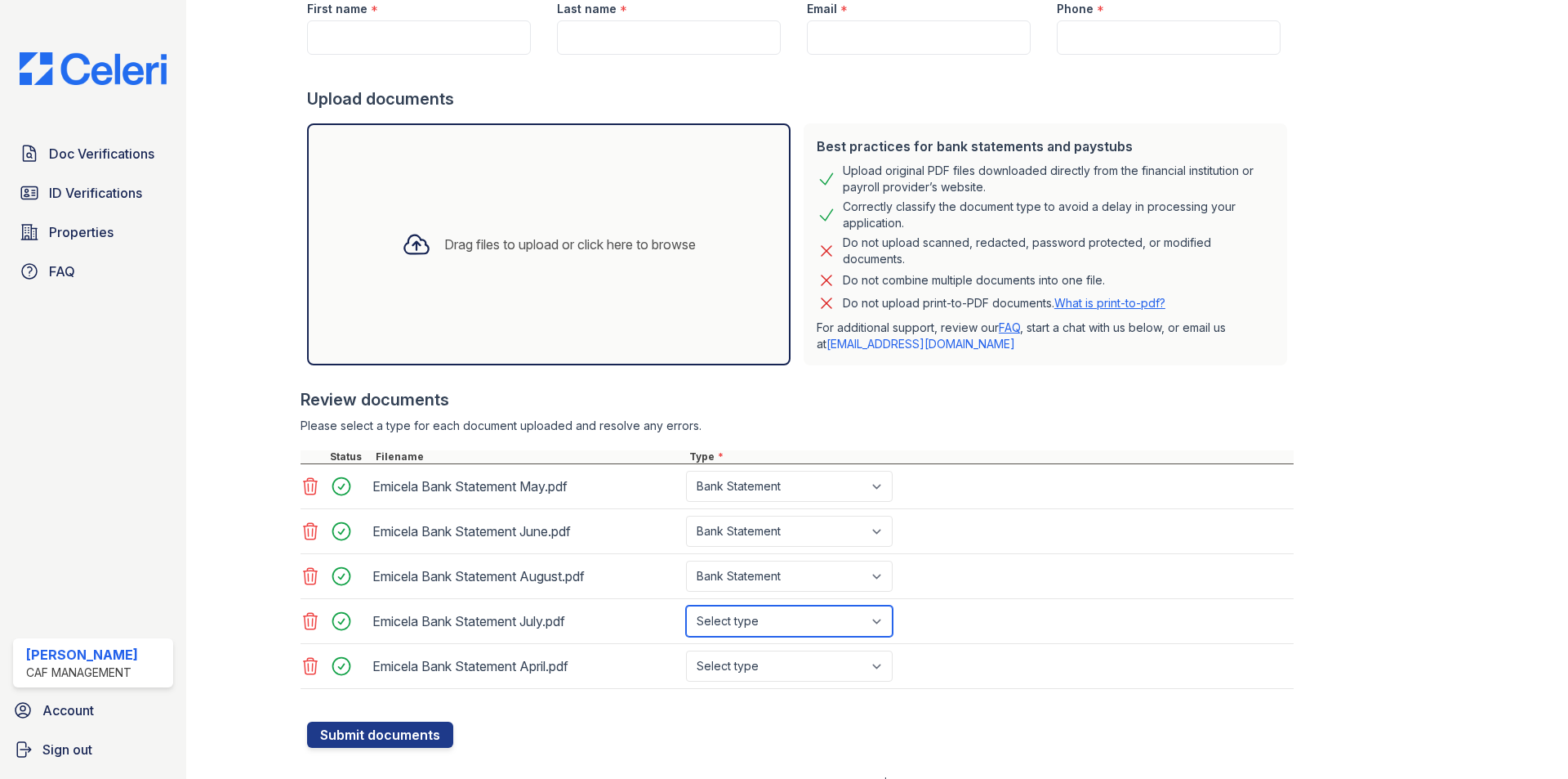
click at [747, 611] on select "Select type Paystub Bank Statement Offer Letter Tax Documents Benefit Award Let…" at bounding box center [789, 620] width 207 height 31
select select "bank_statement"
click at [686, 605] on select "Select type Paystub Bank Statement Offer Letter Tax Documents Benefit Award Let…" at bounding box center [789, 620] width 207 height 31
click at [765, 665] on select "Select type Paystub Bank Statement Offer Letter Tax Documents Benefit Award Let…" at bounding box center [789, 666] width 207 height 31
select select "bank_statement"
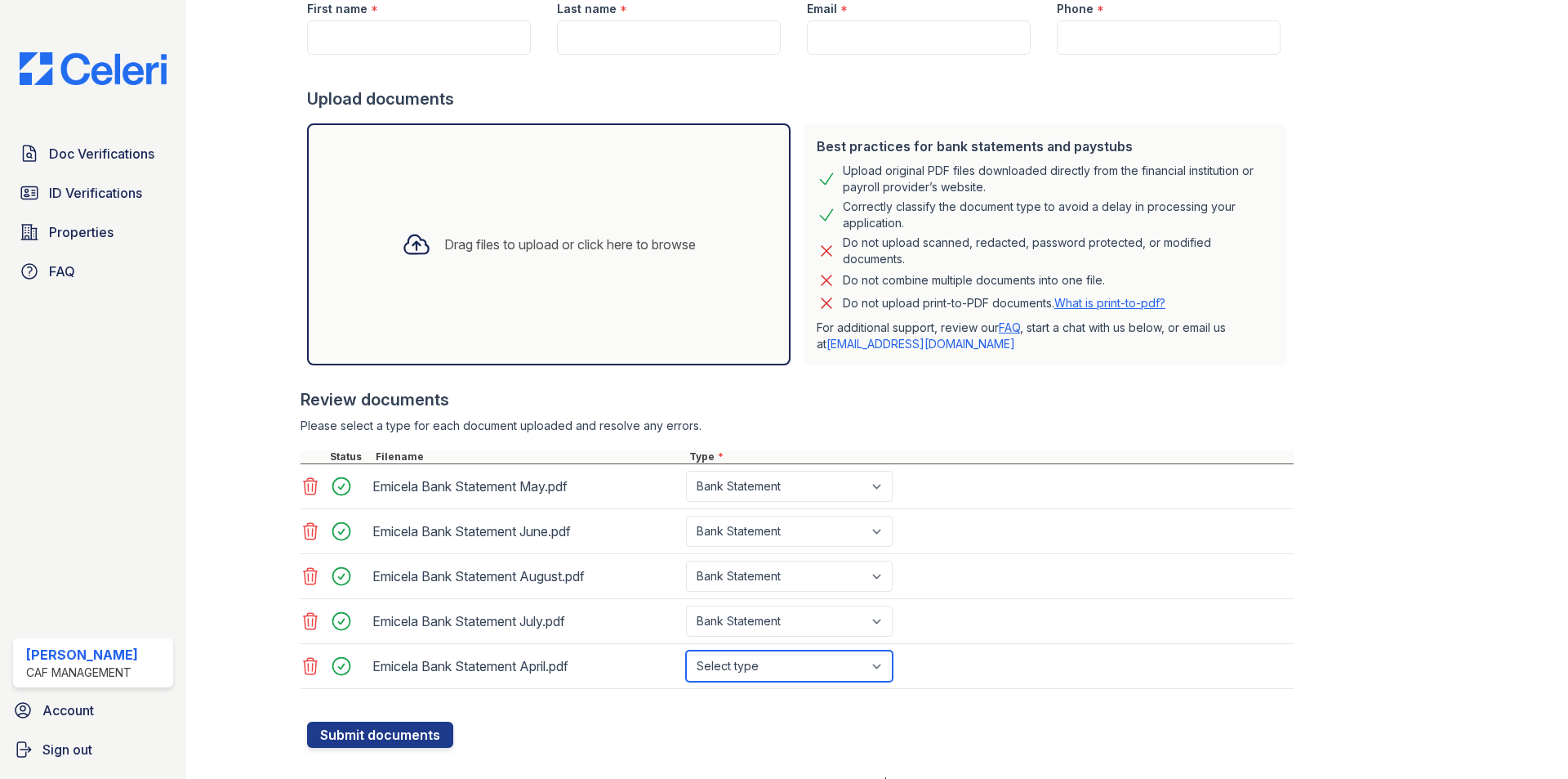
click at [686, 651] on select "Select type Paystub Bank Statement Offer Letter Tax Documents Benefit Award Let…" at bounding box center [789, 666] width 207 height 31
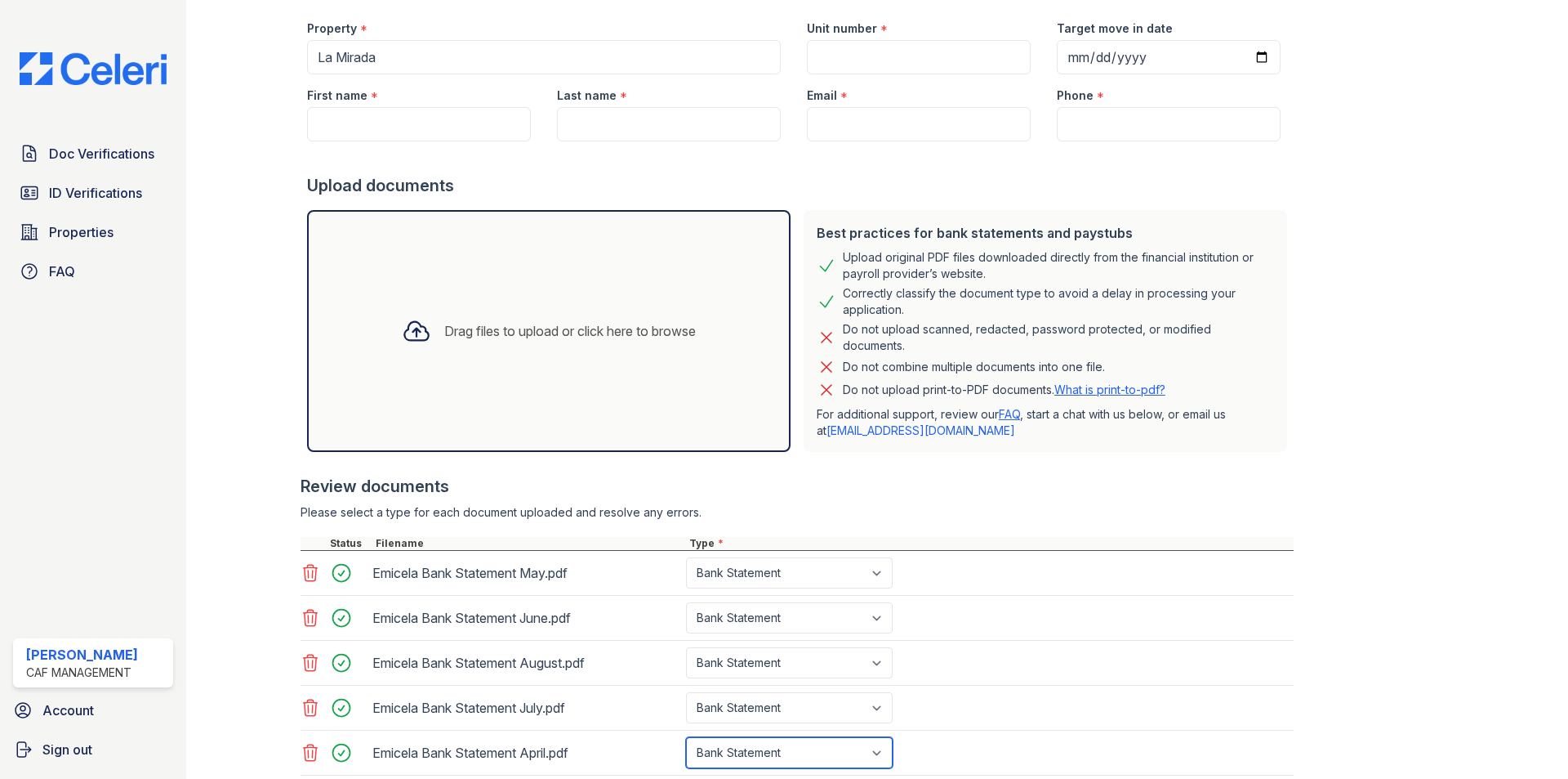
scroll to position [0, 0]
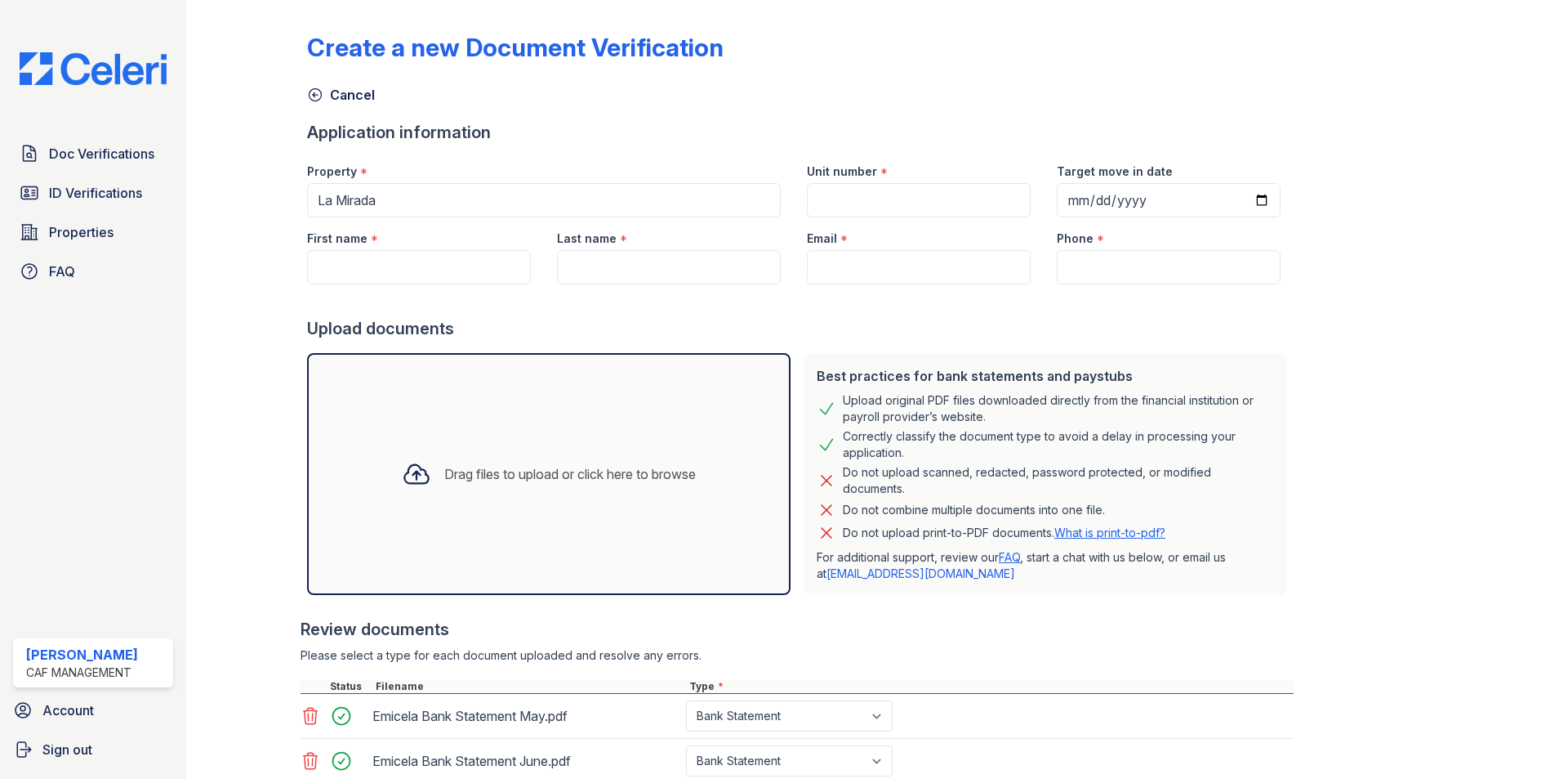
click at [899, 182] on div "Unit number *" at bounding box center [919, 167] width 224 height 33
click at [896, 195] on input "Unit number" at bounding box center [919, 200] width 224 height 35
type input "1010"
drag, startPoint x: 1074, startPoint y: 196, endPoint x: 1073, endPoint y: 206, distance: 10.0
click at [1073, 206] on input "Target move in date" at bounding box center [1168, 200] width 224 height 35
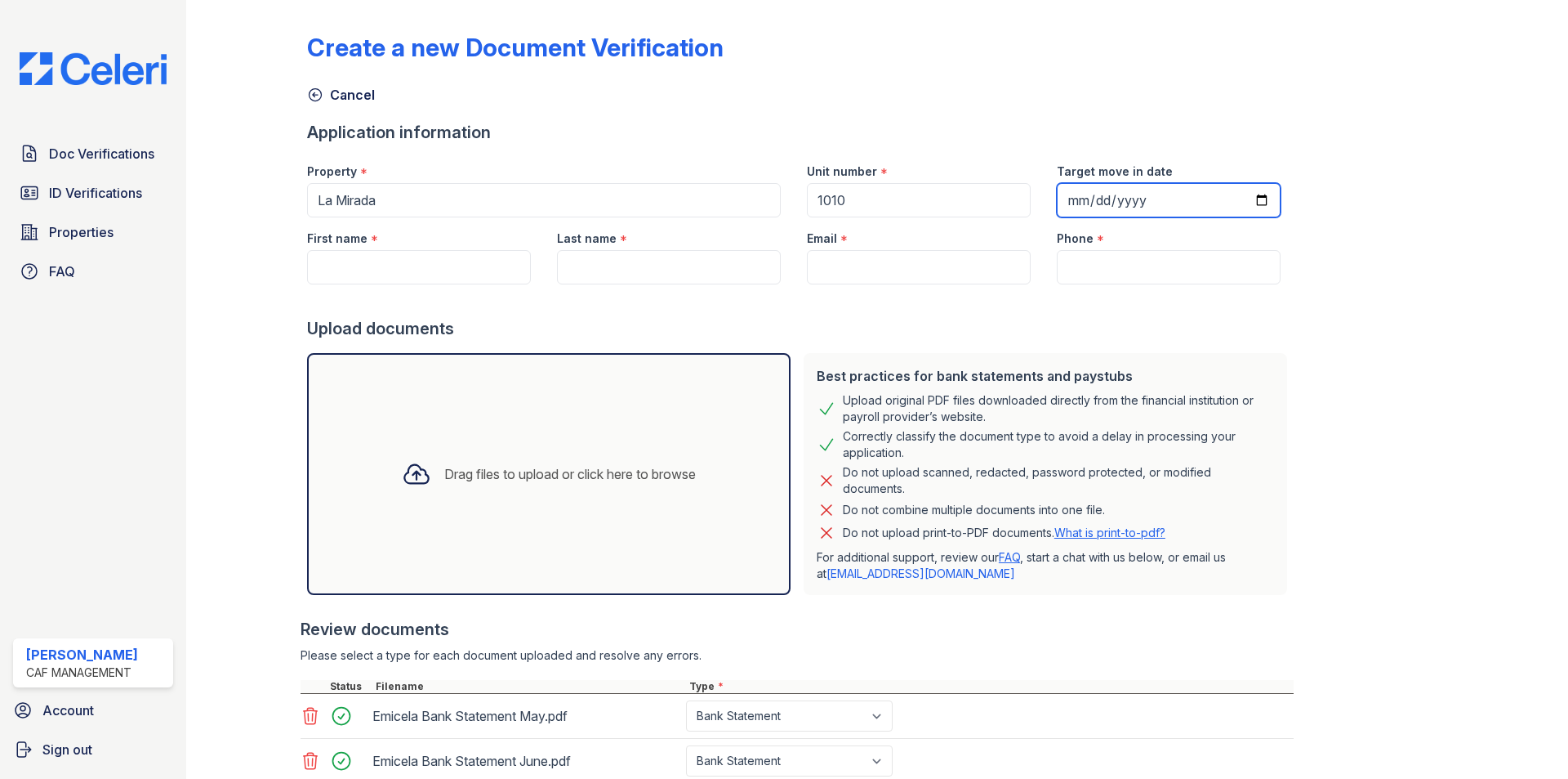
click at [1089, 201] on input "Target move in date" at bounding box center [1168, 200] width 224 height 35
click at [1084, 197] on input "Target move in date" at bounding box center [1168, 200] width 224 height 35
click at [1059, 191] on input "Target move in date" at bounding box center [1168, 200] width 224 height 35
click at [1058, 196] on input "Target move in date" at bounding box center [1168, 200] width 224 height 35
type input "[DATE]"
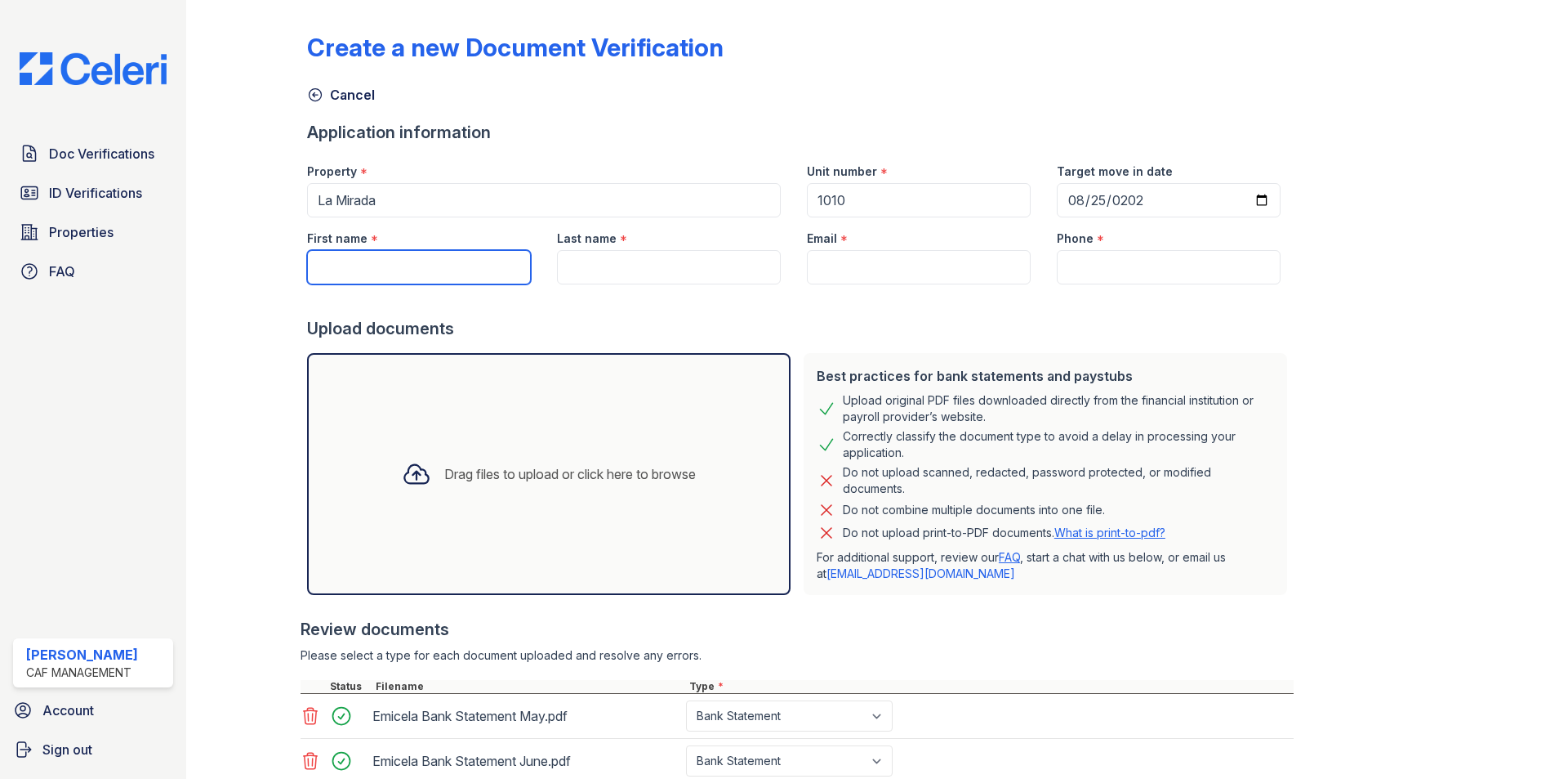
click at [364, 269] on input "First name" at bounding box center [419, 267] width 224 height 35
type input "Emicela"
click at [604, 264] on input "Last name" at bounding box center [668, 267] width 224 height 35
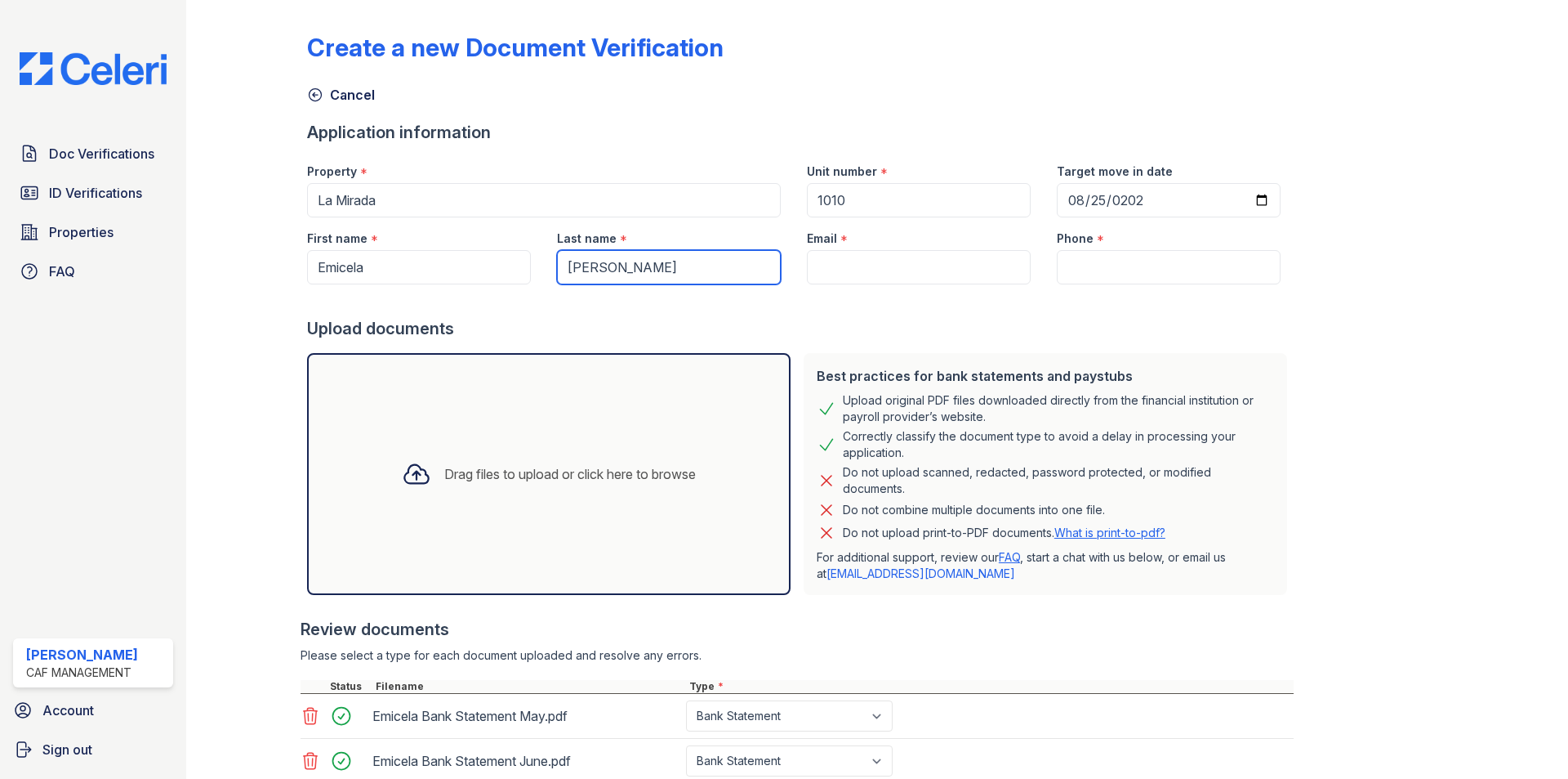
type input "[PERSON_NAME]"
click at [1084, 270] on input "Phone" at bounding box center [1168, 267] width 224 height 35
paste input "[PHONE_NUMBER]"
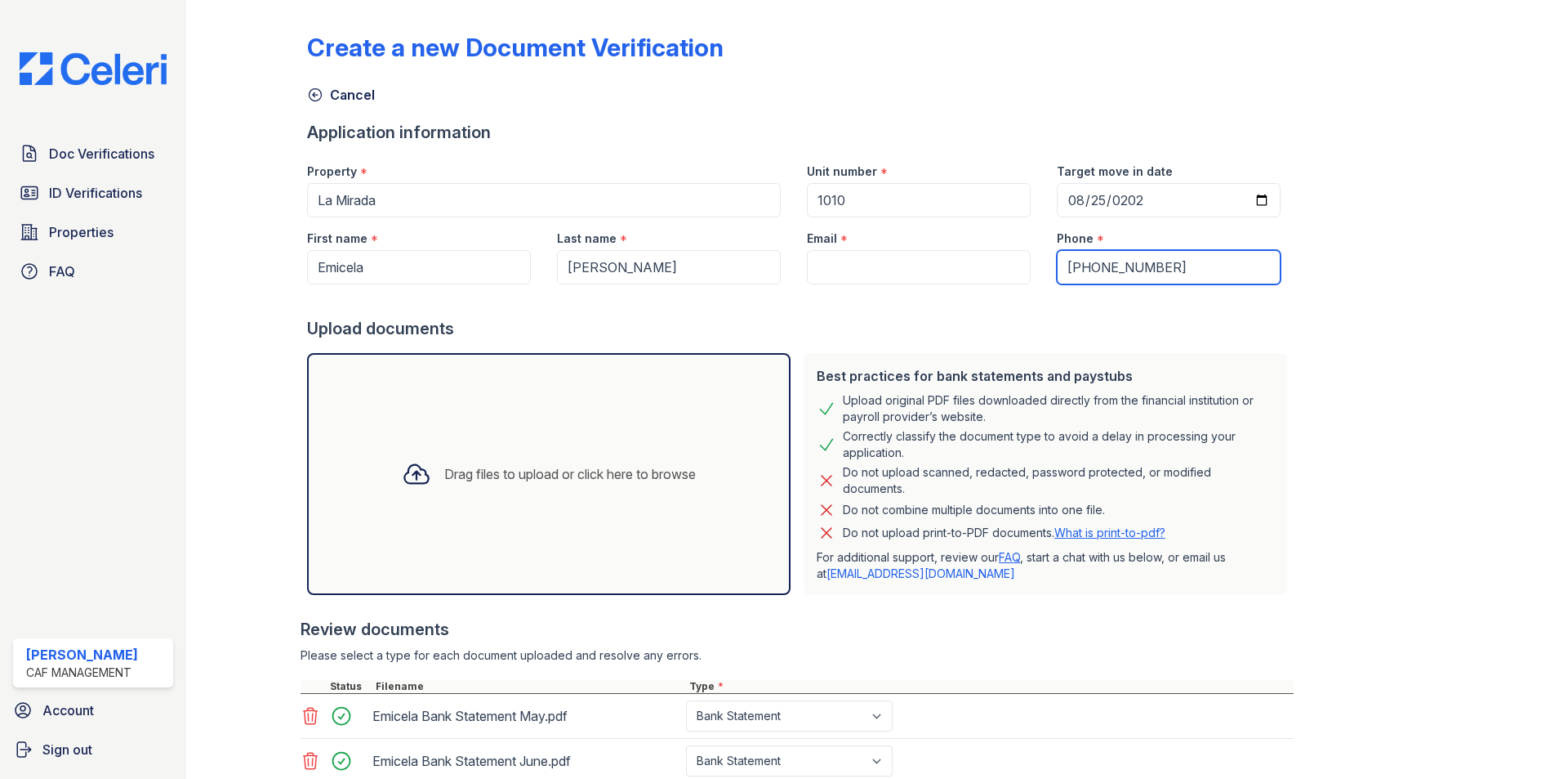
type input "[PHONE_NUMBER]"
click at [901, 270] on input "Email" at bounding box center [919, 267] width 224 height 35
paste input "[EMAIL_ADDRESS][DOMAIN_NAME]"
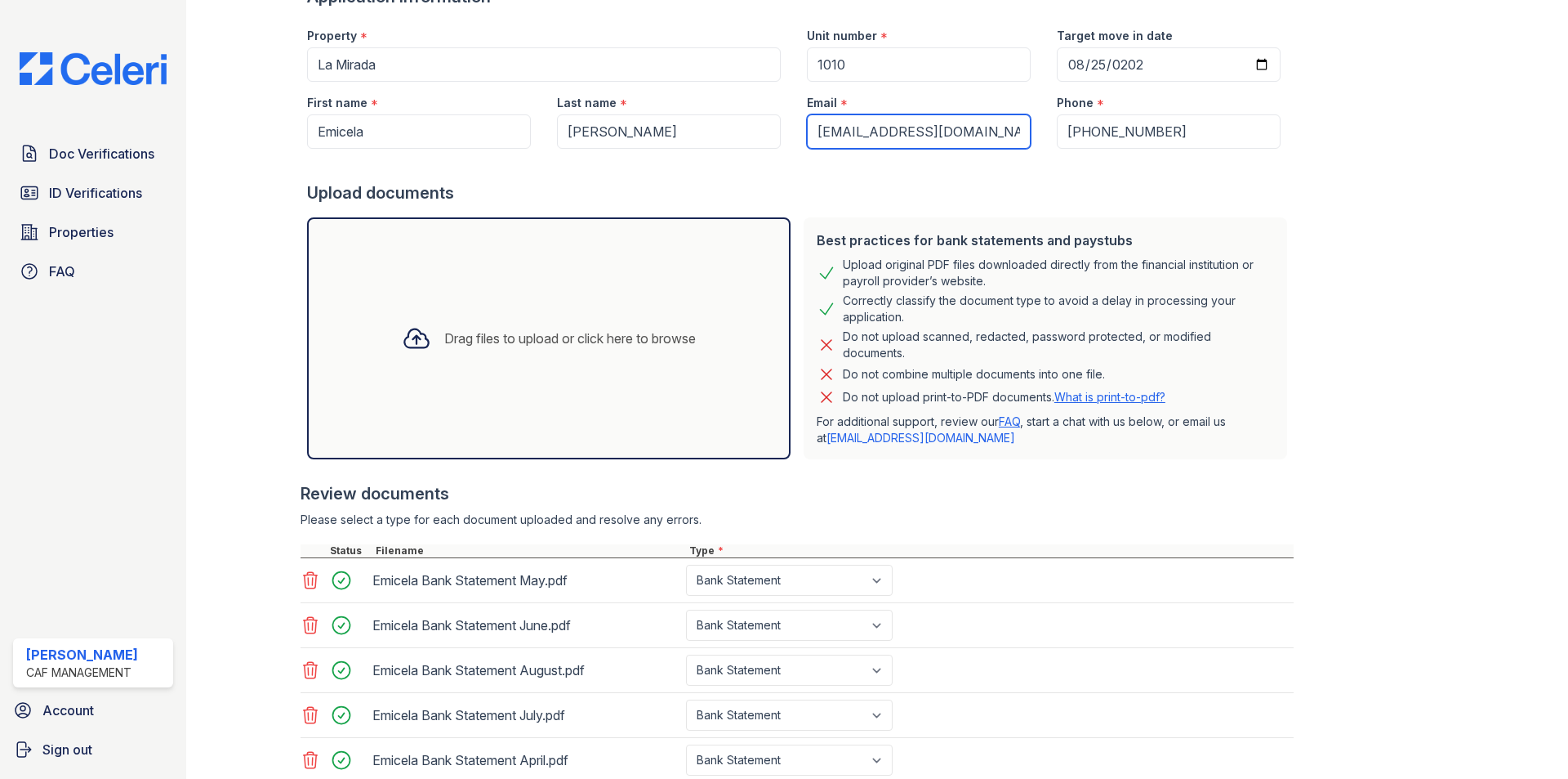
scroll to position [254, 0]
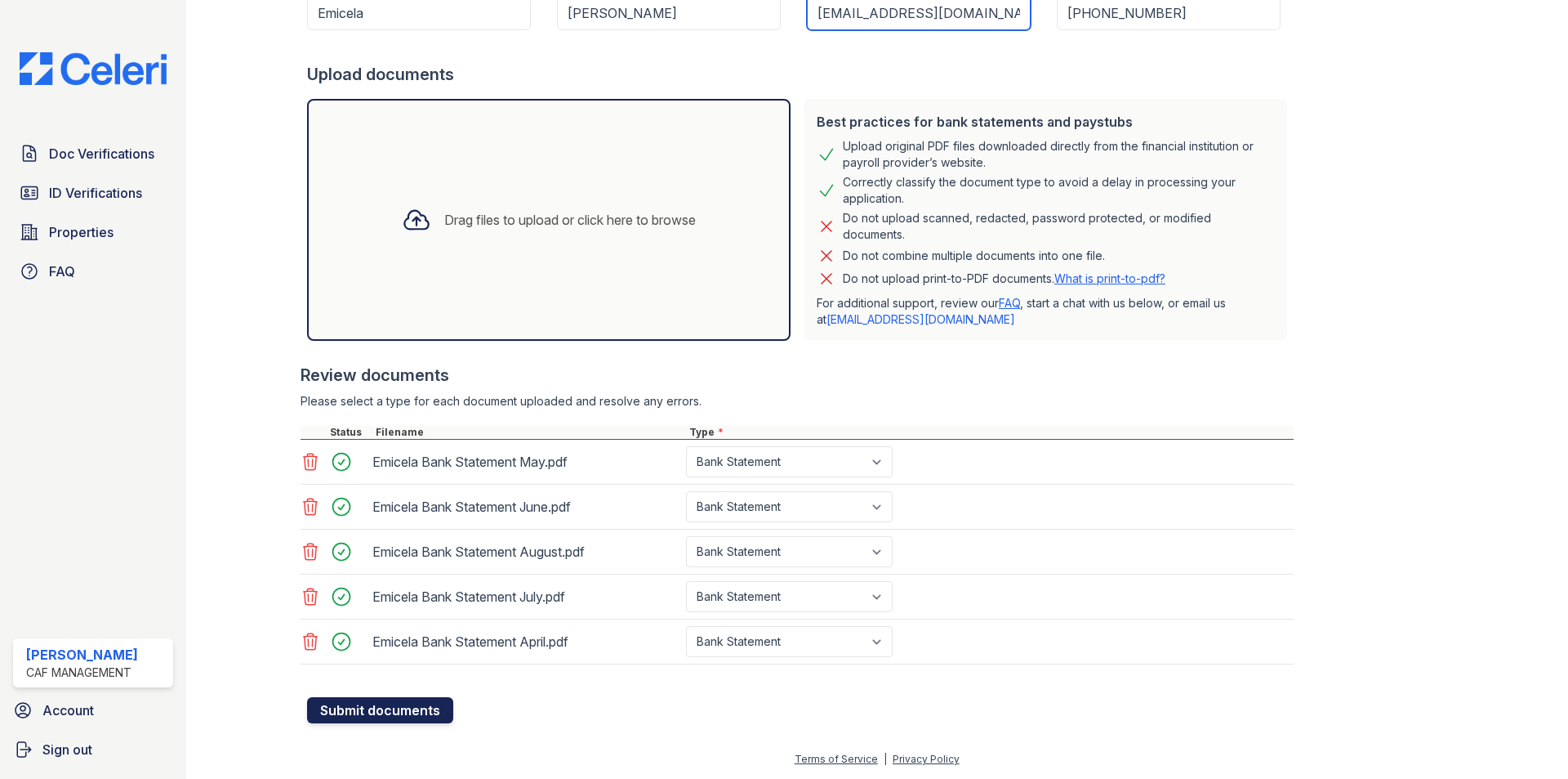
type input "[EMAIL_ADDRESS][DOMAIN_NAME]"
click at [379, 722] on button "Submit documents" at bounding box center [380, 709] width 146 height 26
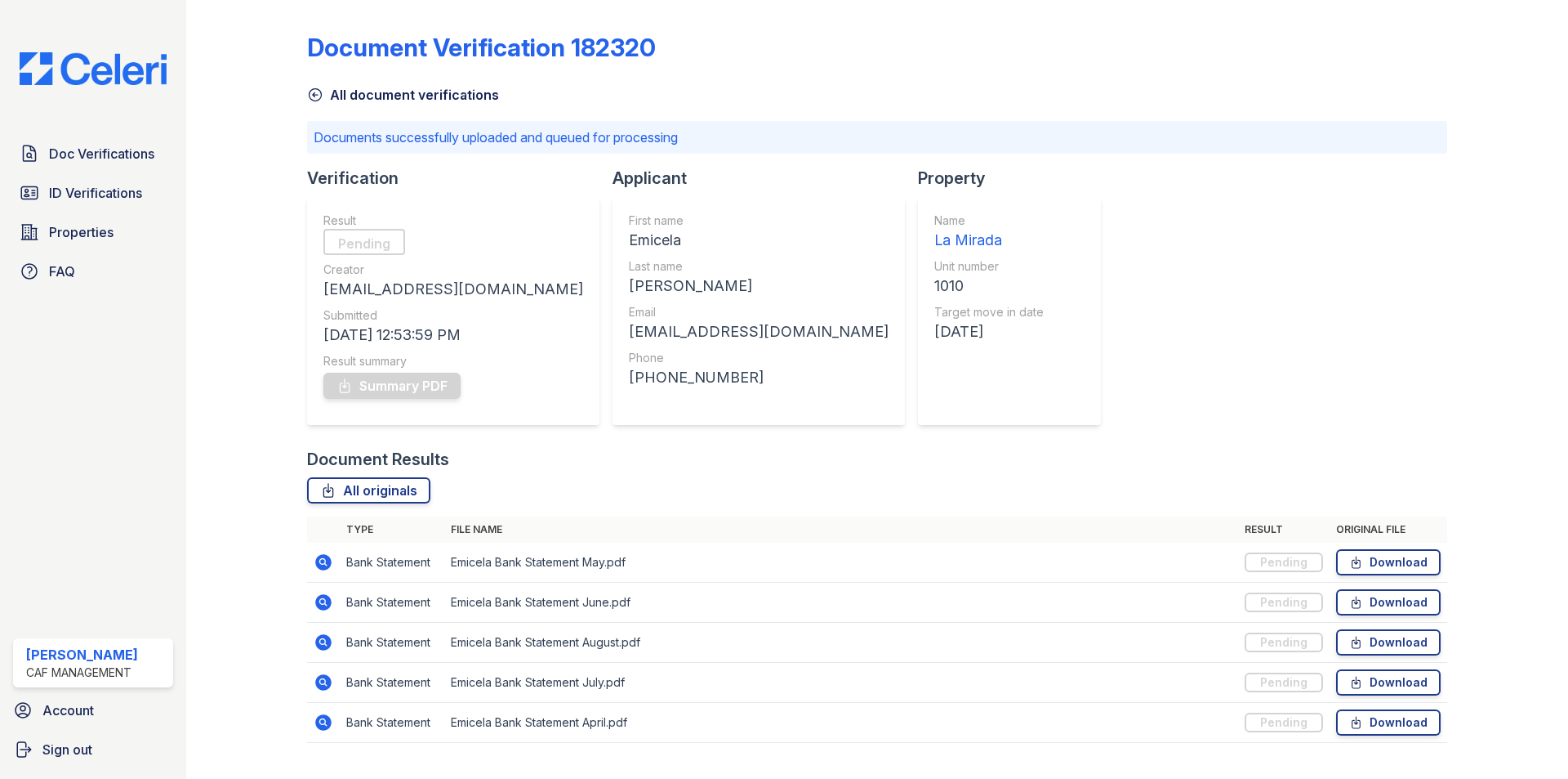
click at [62, 182] on link "ID Verifications" at bounding box center [94, 193] width 160 height 33
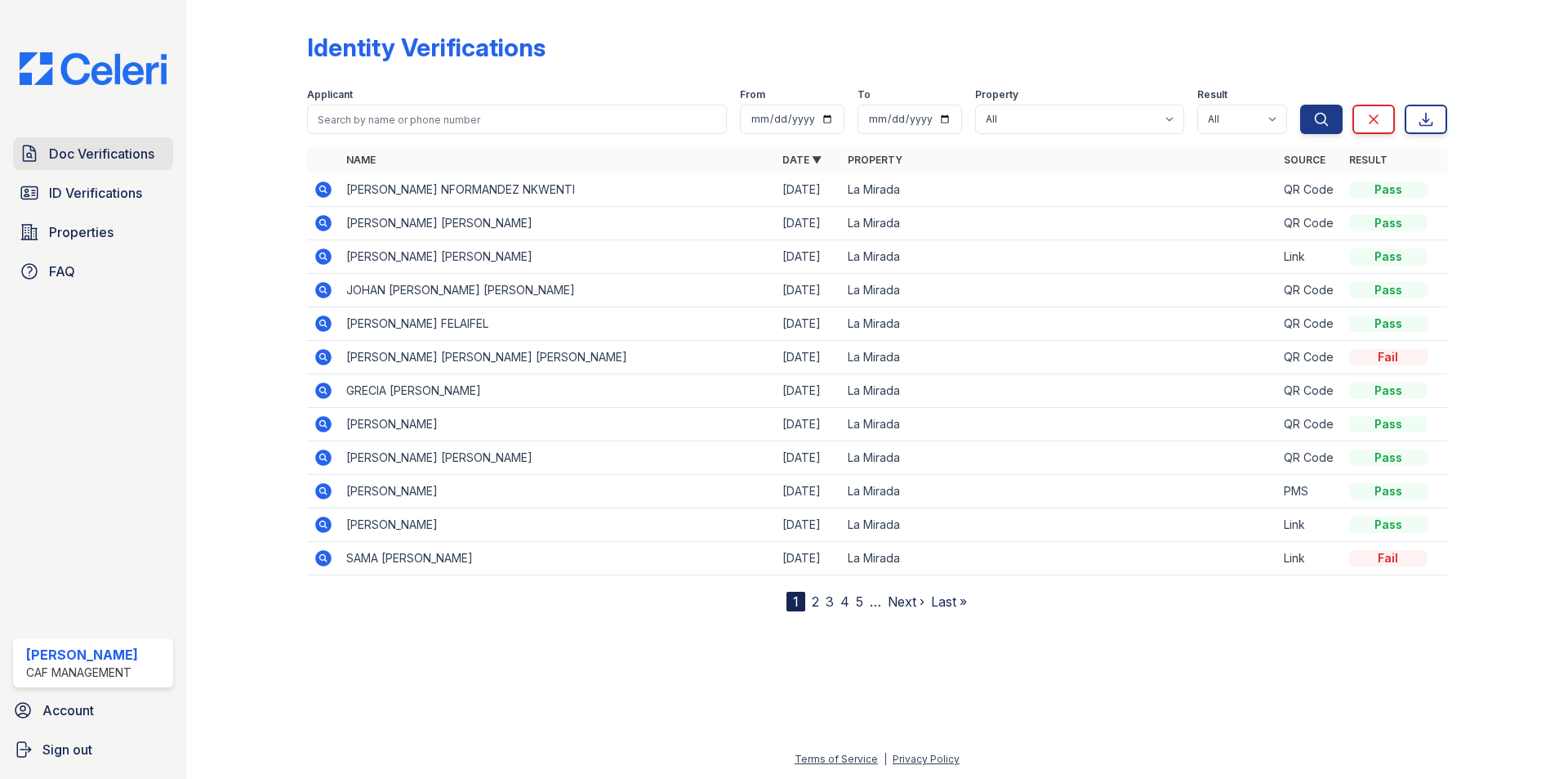
click at [73, 149] on span "Doc Verifications" at bounding box center [102, 153] width 105 height 20
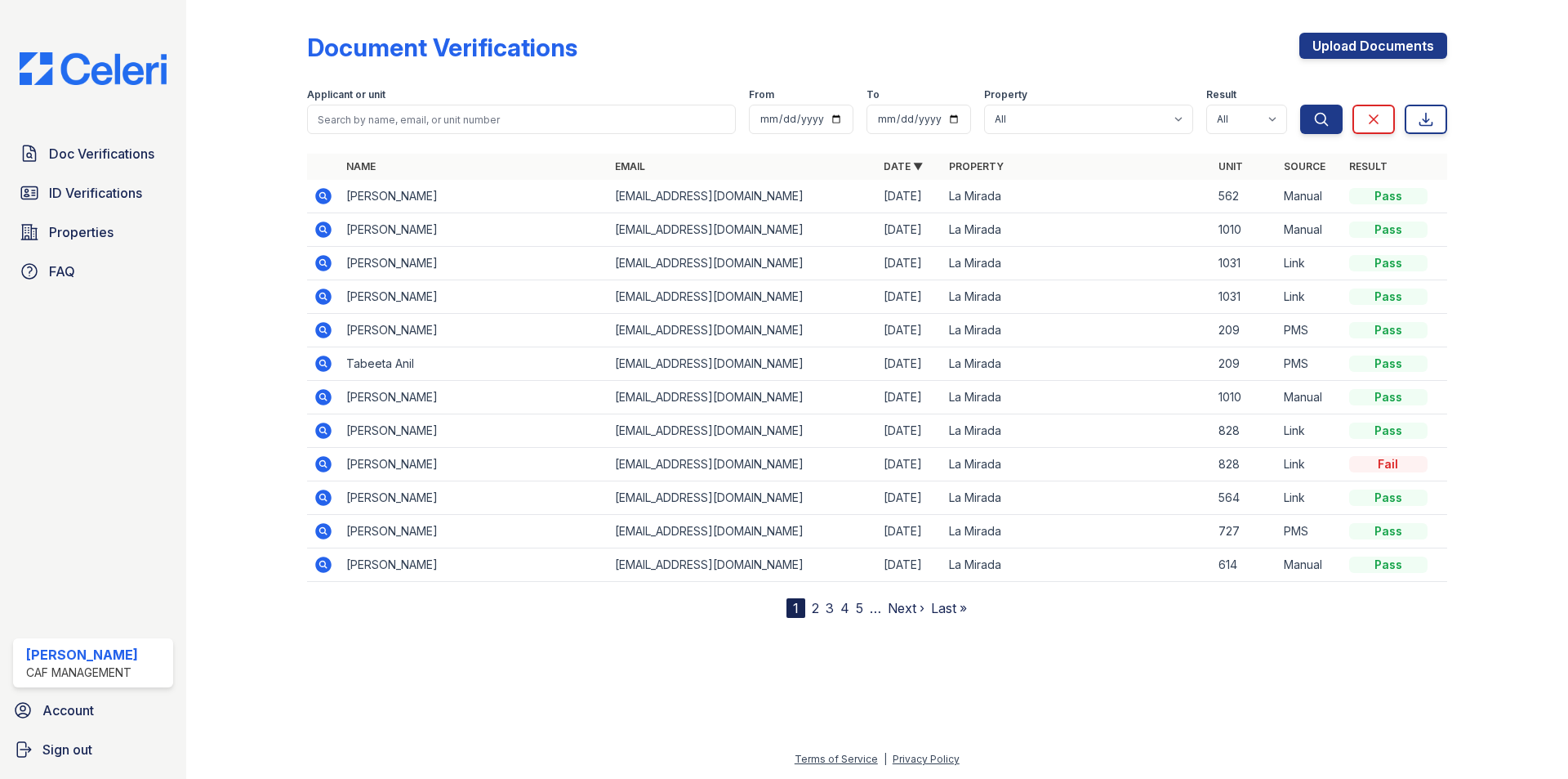
click at [331, 201] on icon at bounding box center [323, 196] width 20 height 20
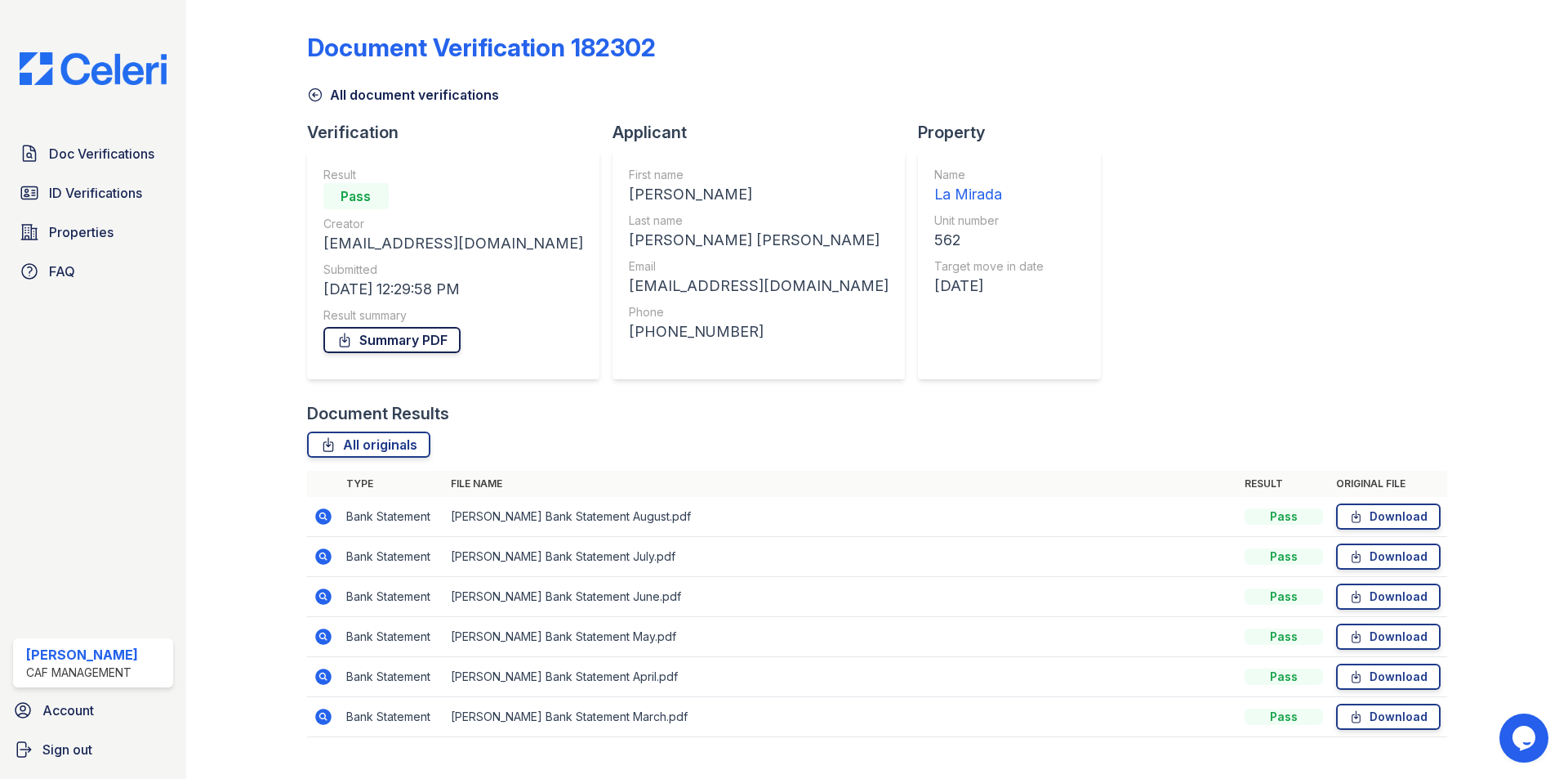
click at [379, 327] on link "Summary PDF" at bounding box center [392, 340] width 137 height 26
click at [376, 336] on link "Summary PDF" at bounding box center [392, 340] width 137 height 26
